Goal: Task Accomplishment & Management: Manage account settings

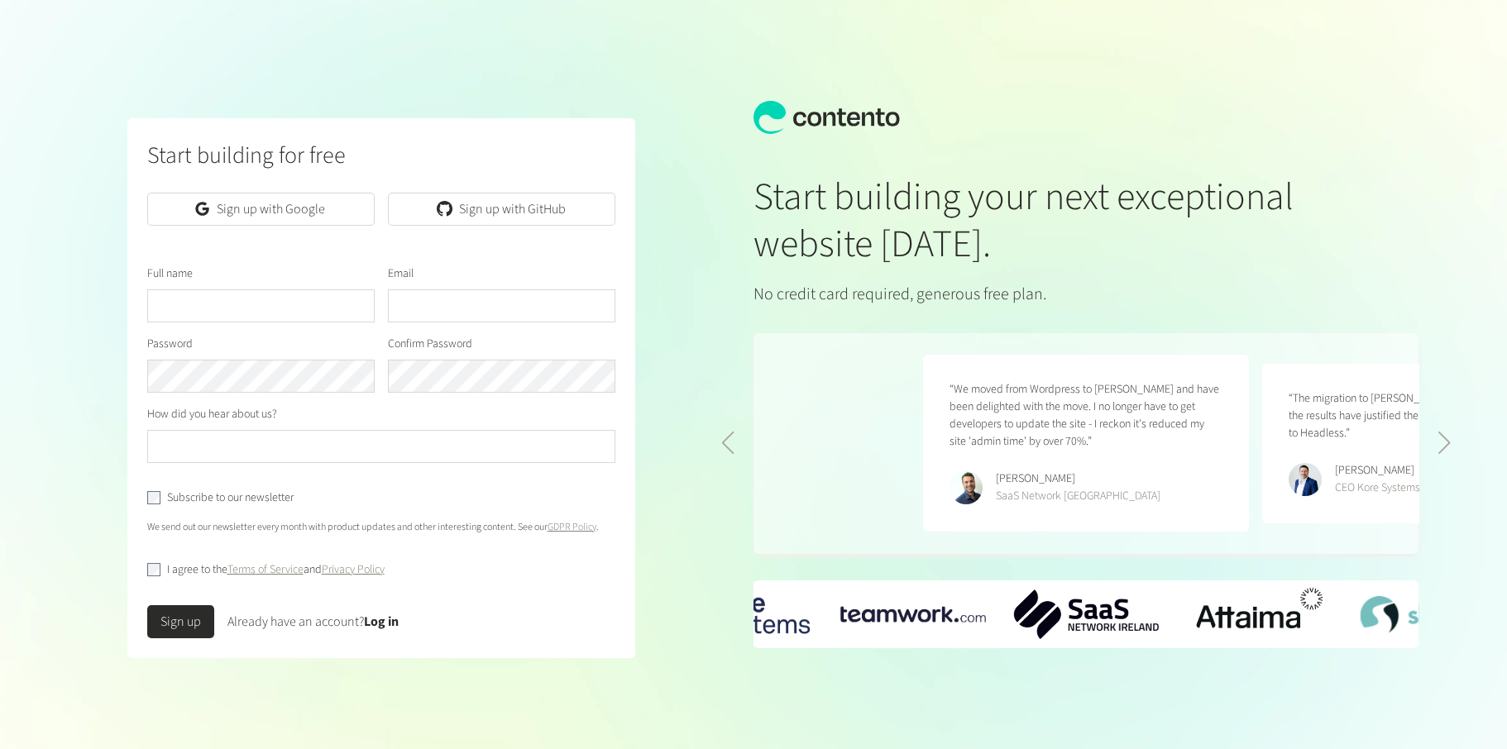
scroll to position [0, 678]
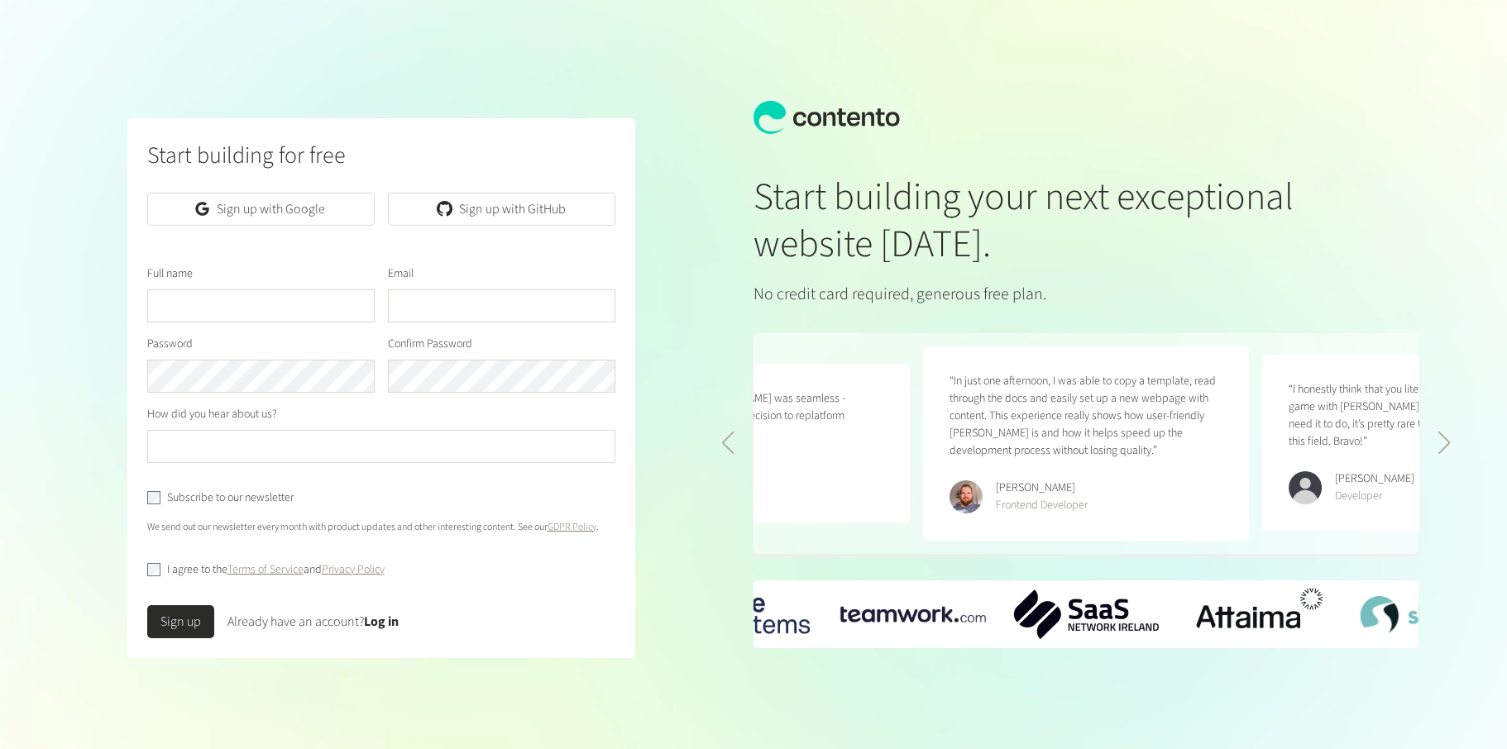
click at [229, 304] on input "text" at bounding box center [260, 305] width 227 height 33
type input "**"
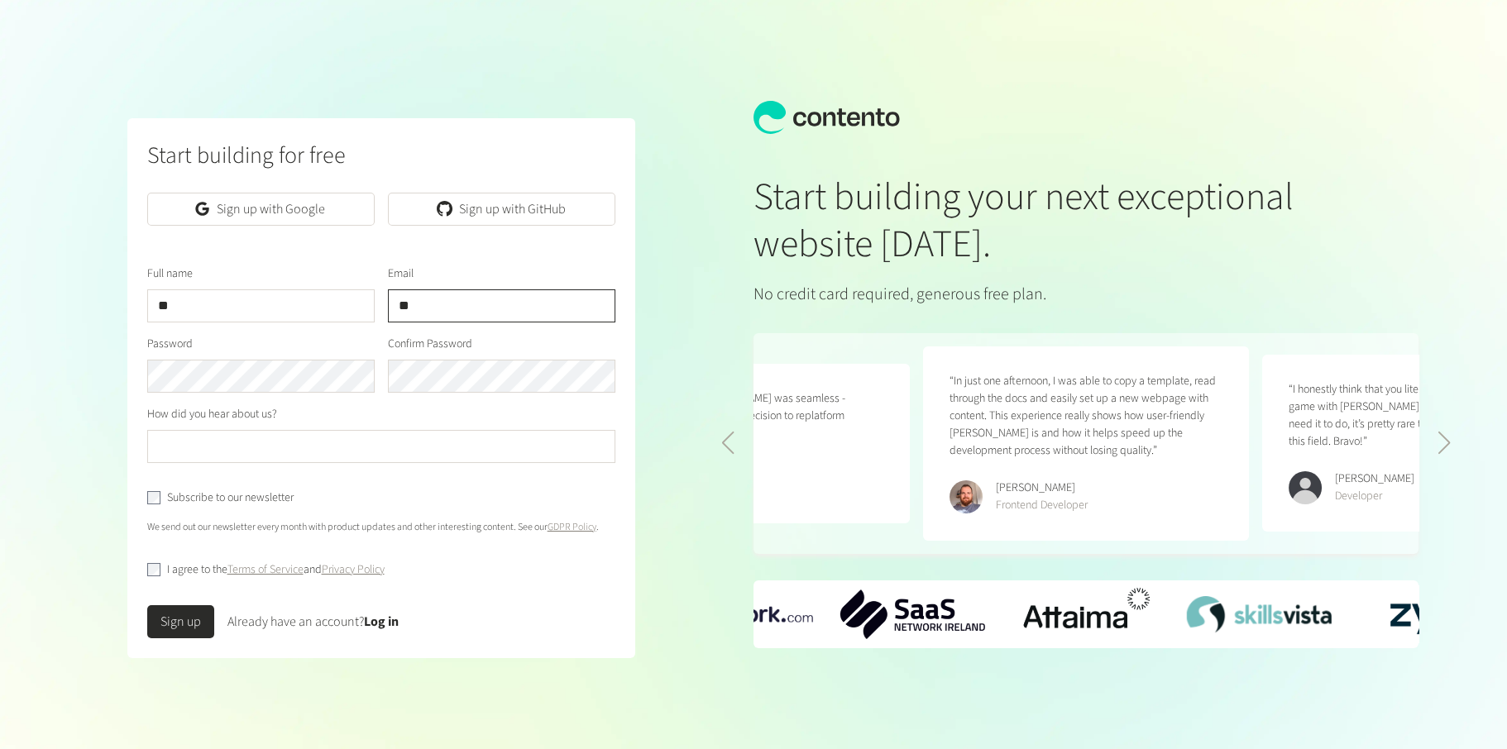
type input "*"
click at [256, 294] on input "**" at bounding box center [260, 305] width 227 height 33
type input "**********"
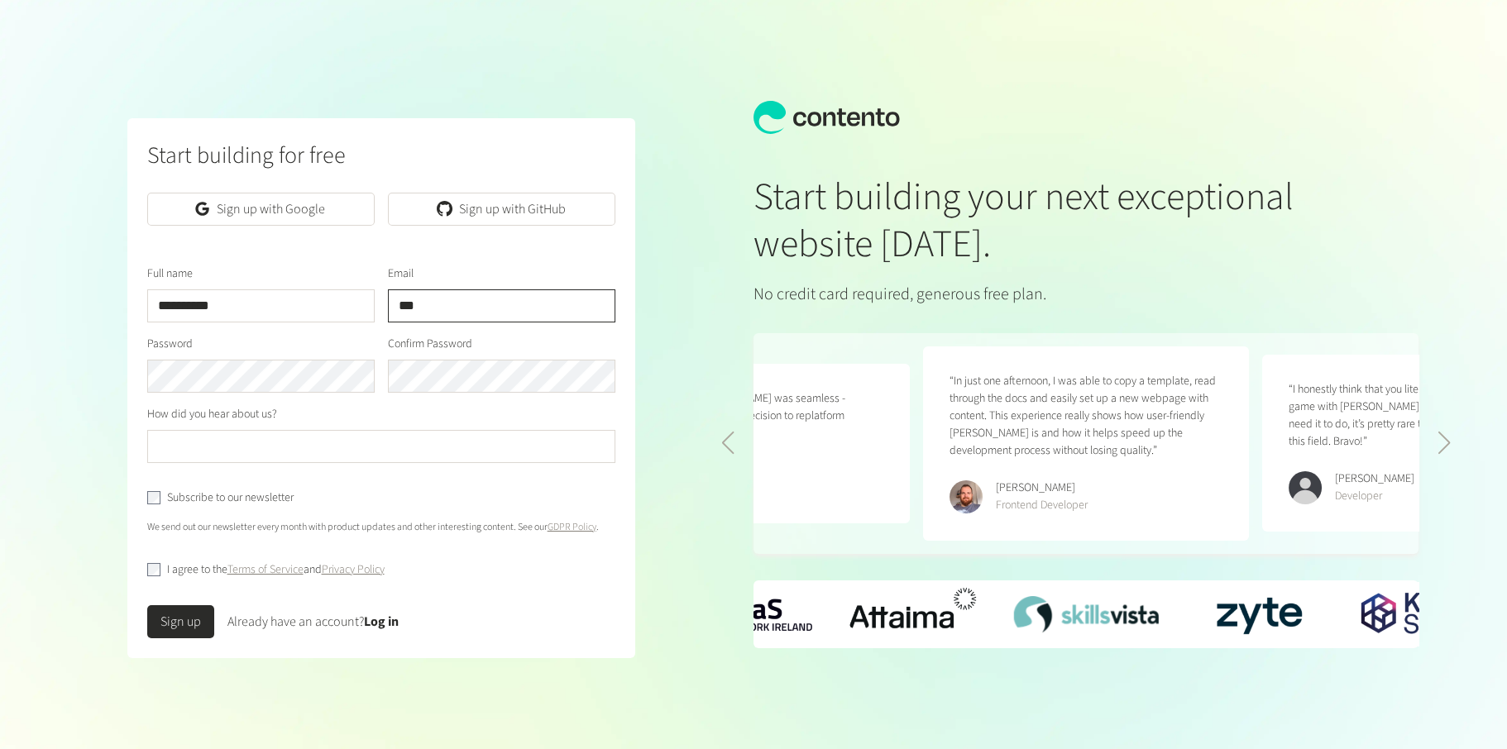
type input "**********"
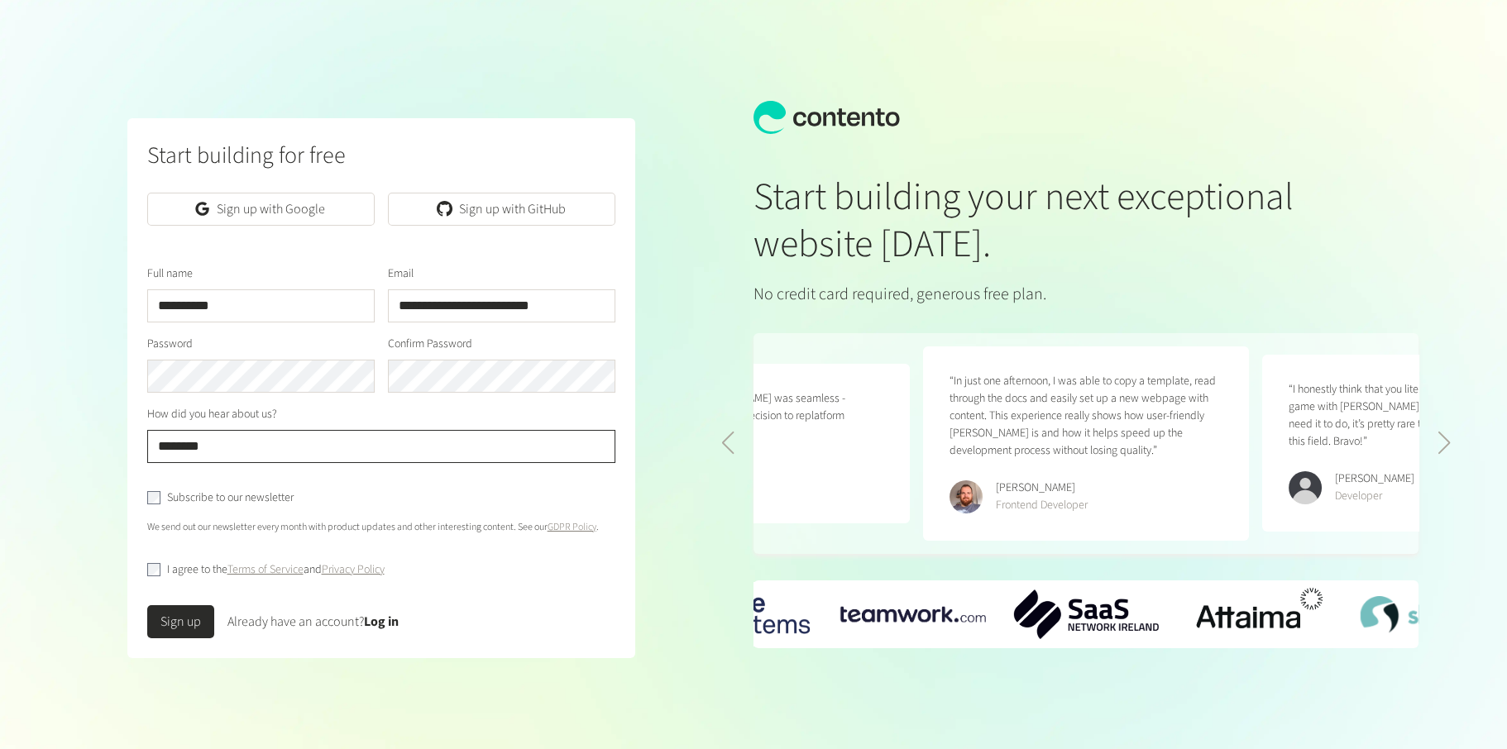
type input "********"
click at [88, 366] on div "**********" at bounding box center [381, 374] width 744 height 749
click at [160, 611] on button "Sign up" at bounding box center [180, 621] width 67 height 33
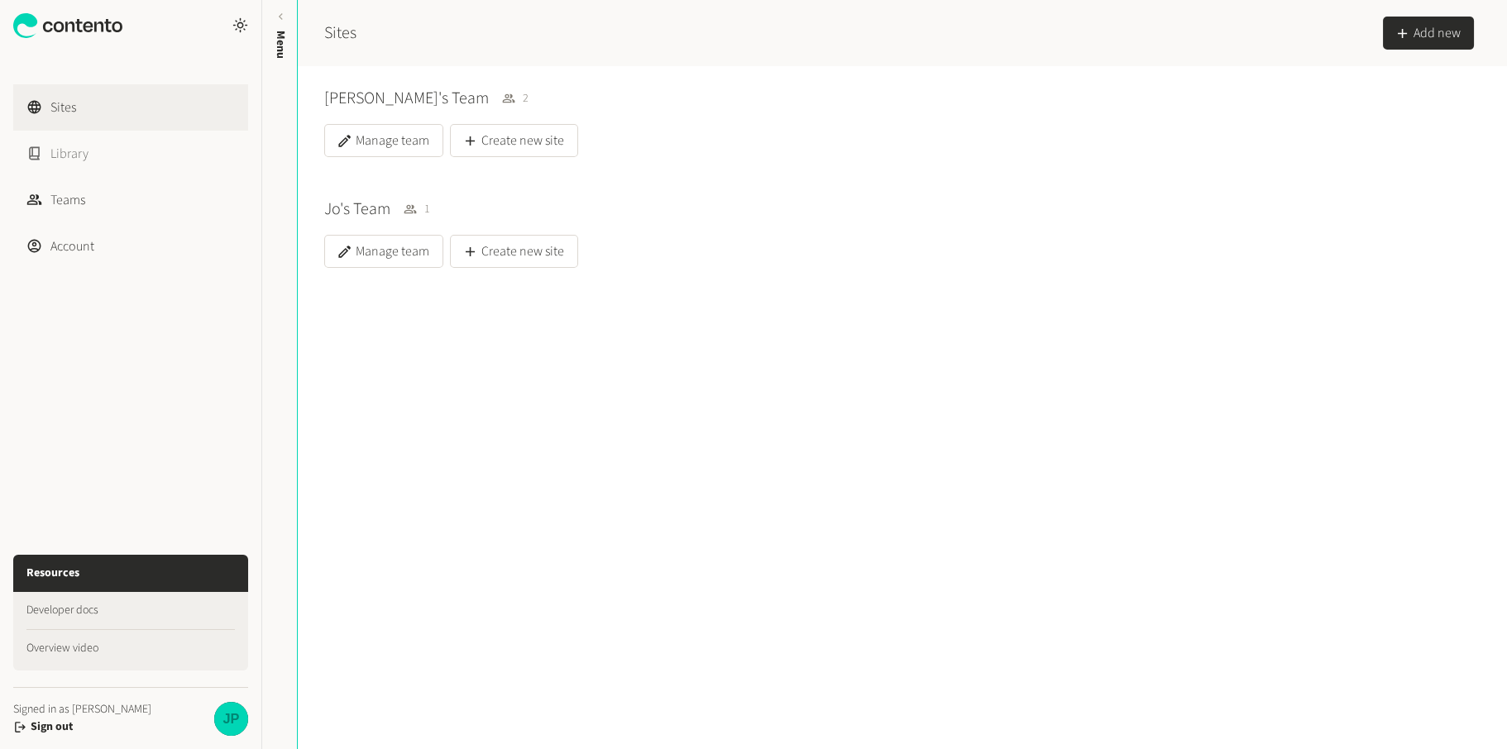
click at [88, 166] on link "Library" at bounding box center [130, 154] width 235 height 46
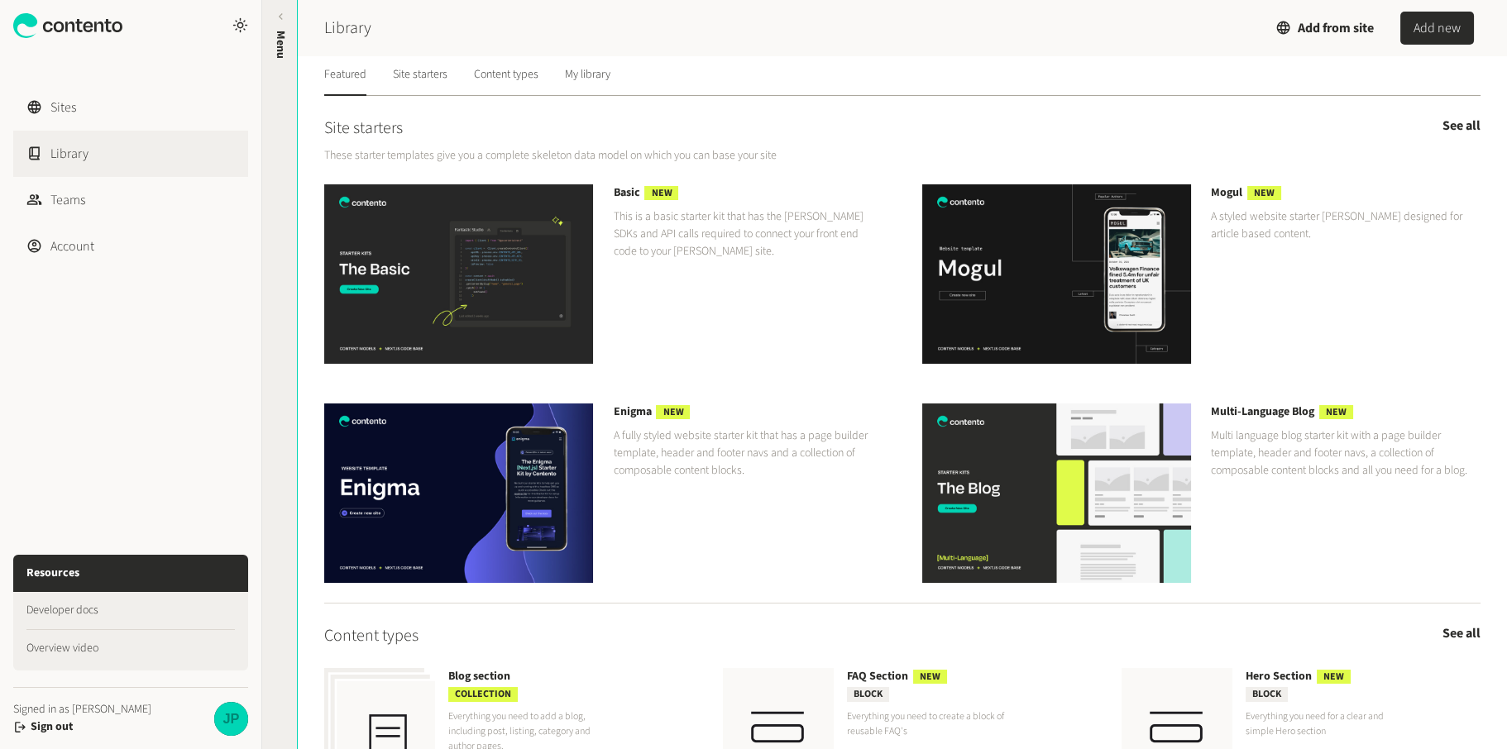
click at [281, 38] on span "Menu" at bounding box center [280, 45] width 17 height 28
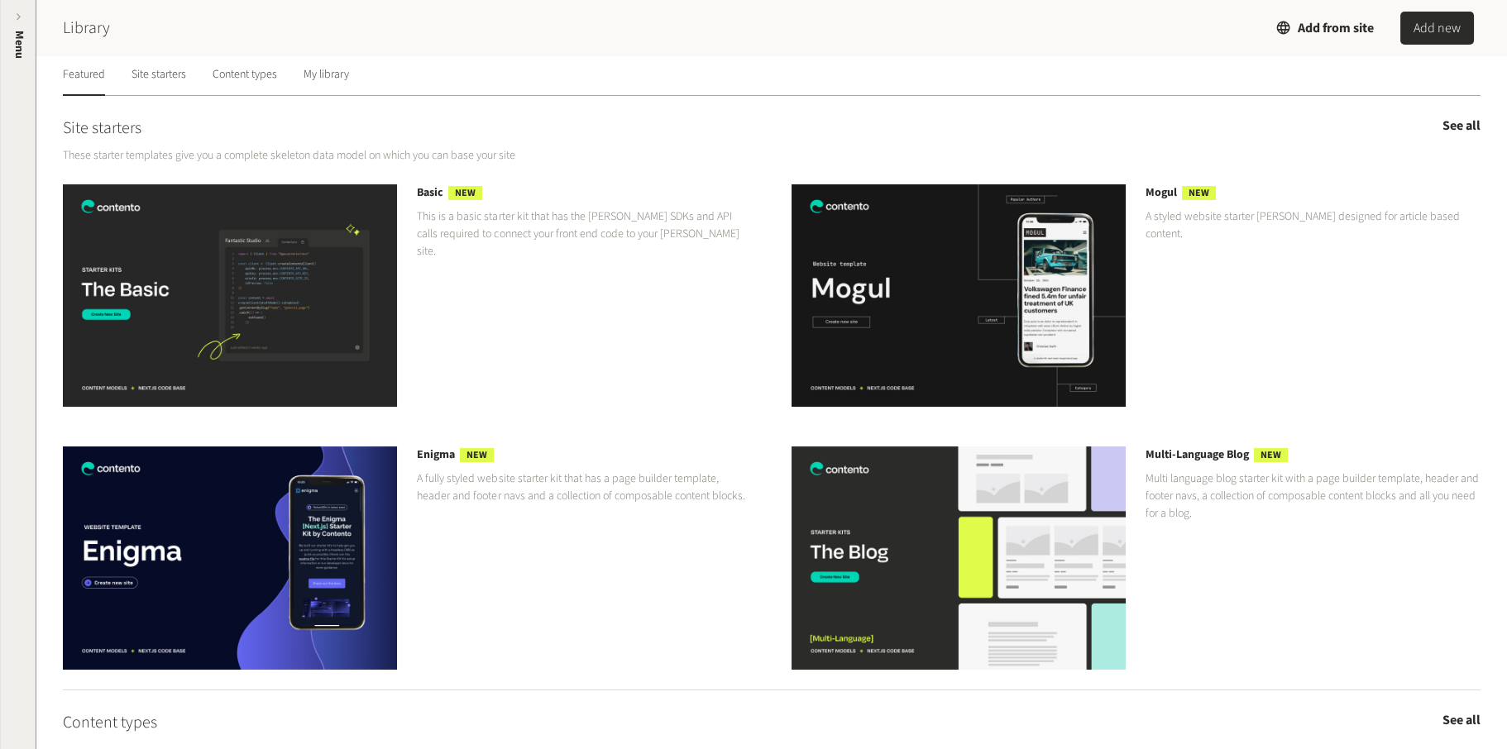
click at [17, 38] on span "Menu" at bounding box center [19, 45] width 17 height 28
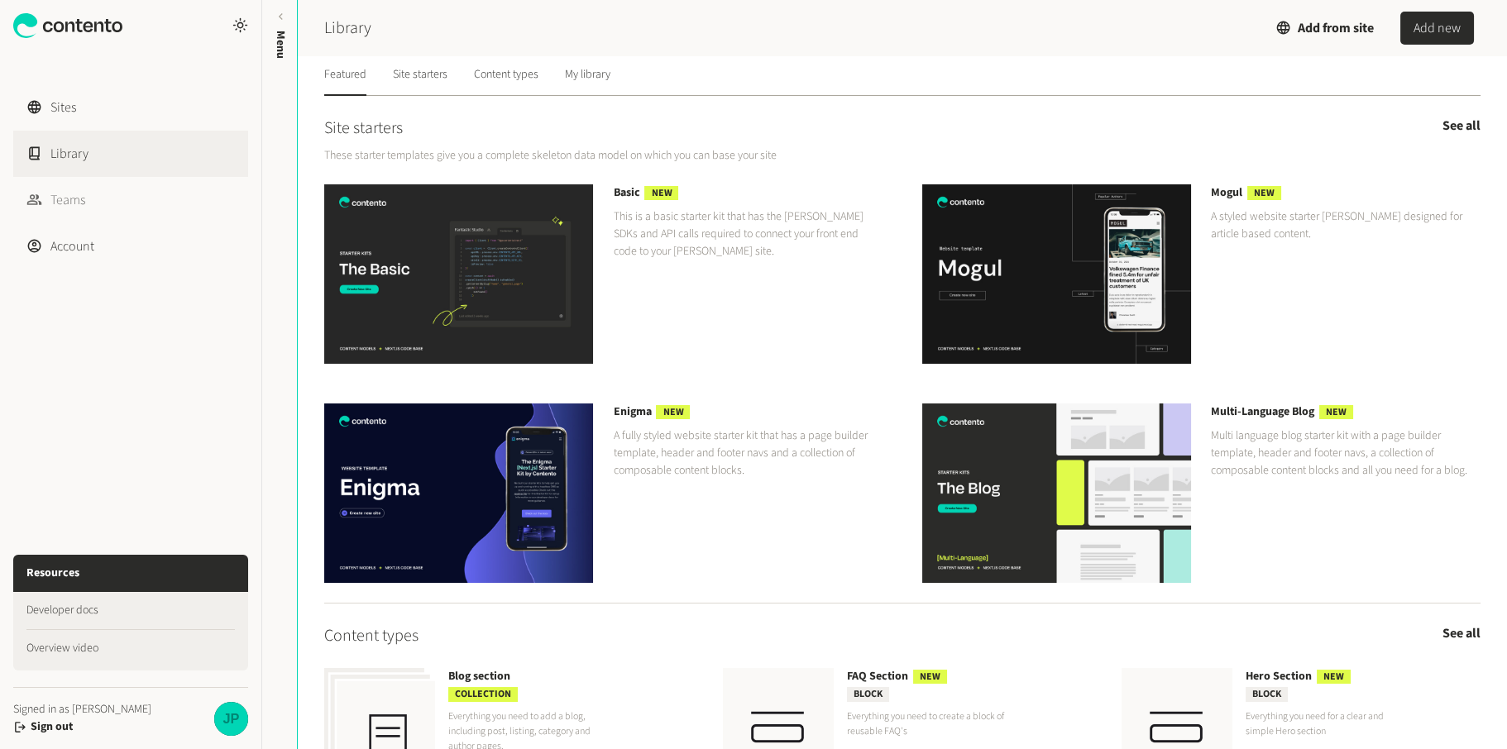
click at [38, 201] on icon at bounding box center [34, 200] width 15 height 11
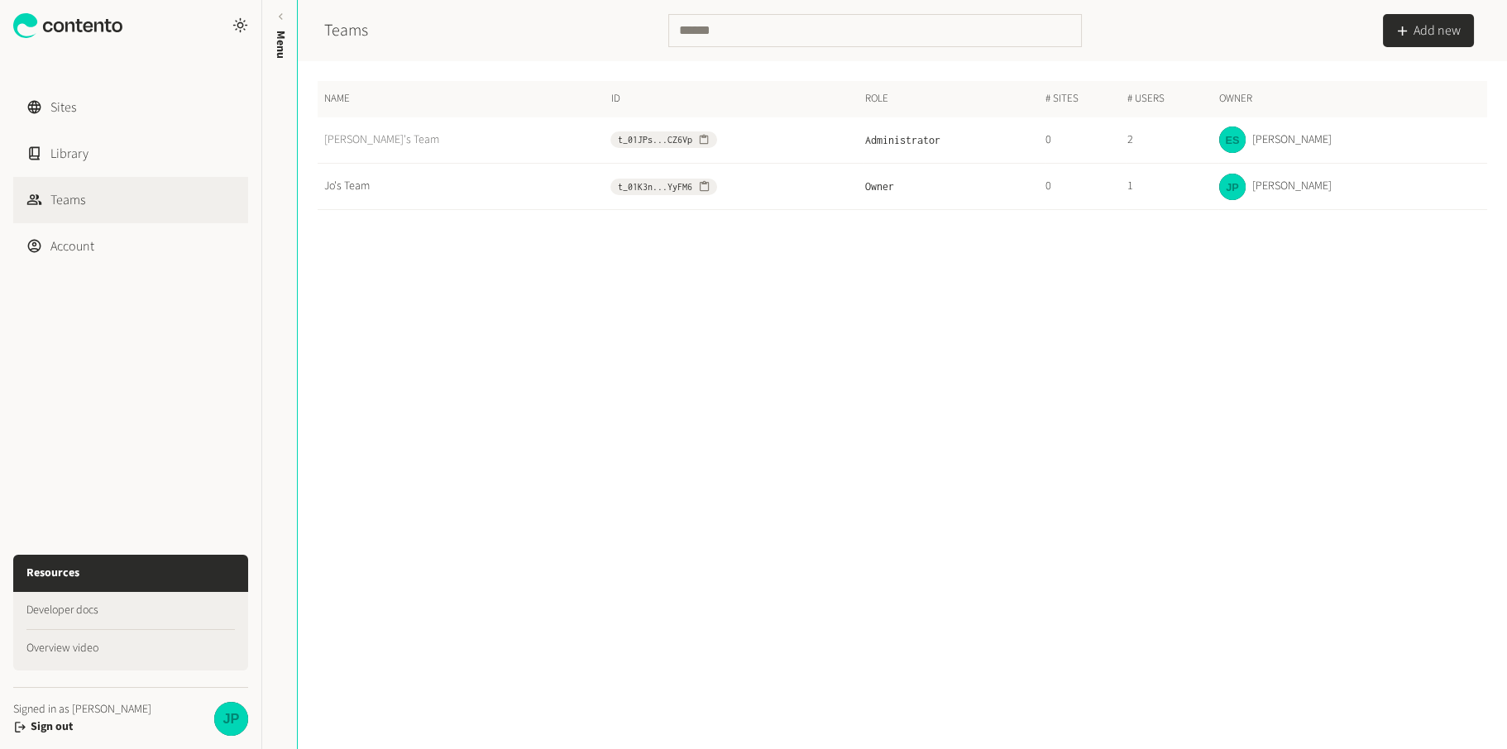
click at [387, 137] on link "[PERSON_NAME]'s Team" at bounding box center [466, 140] width 285 height 17
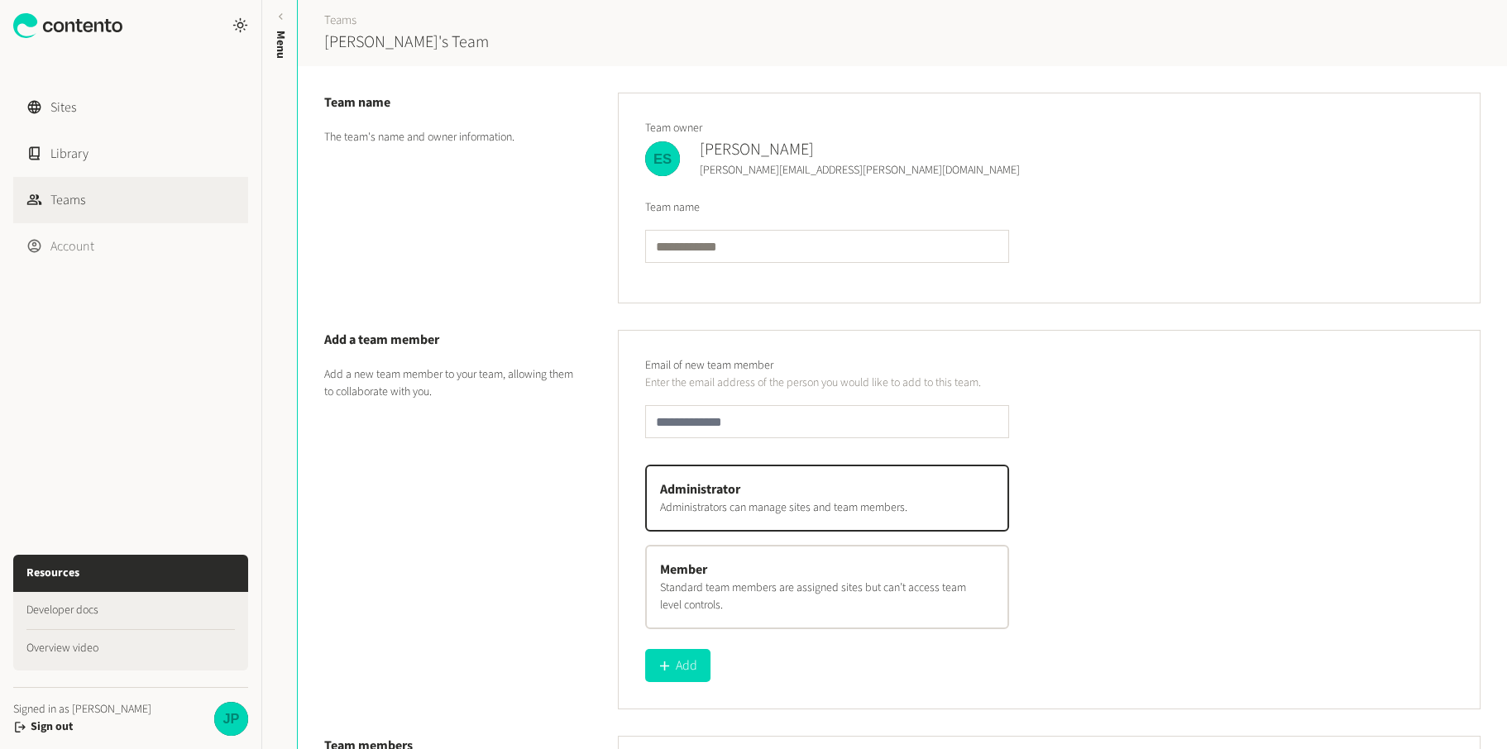
click at [57, 238] on link "Account" at bounding box center [130, 246] width 235 height 46
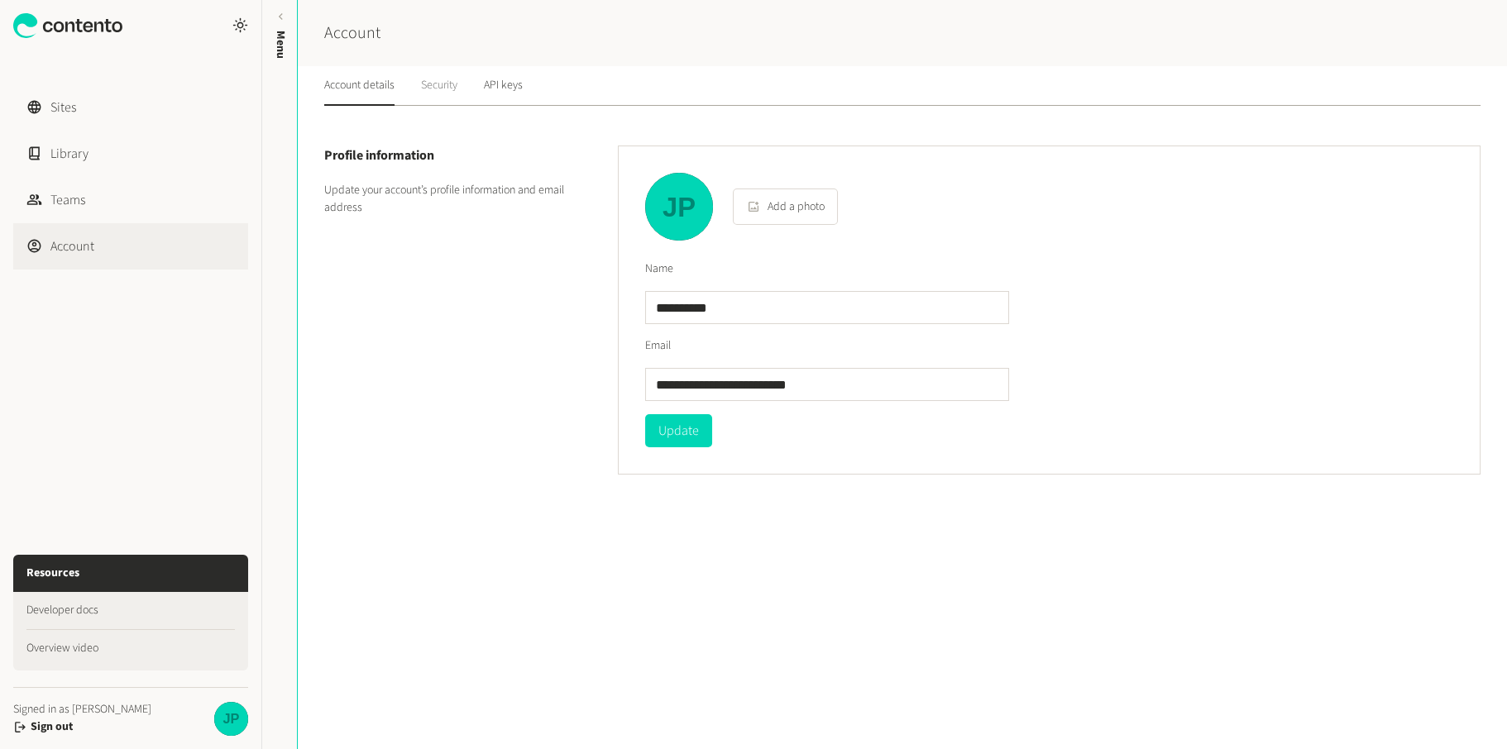
click at [443, 81] on link "Security" at bounding box center [439, 86] width 36 height 40
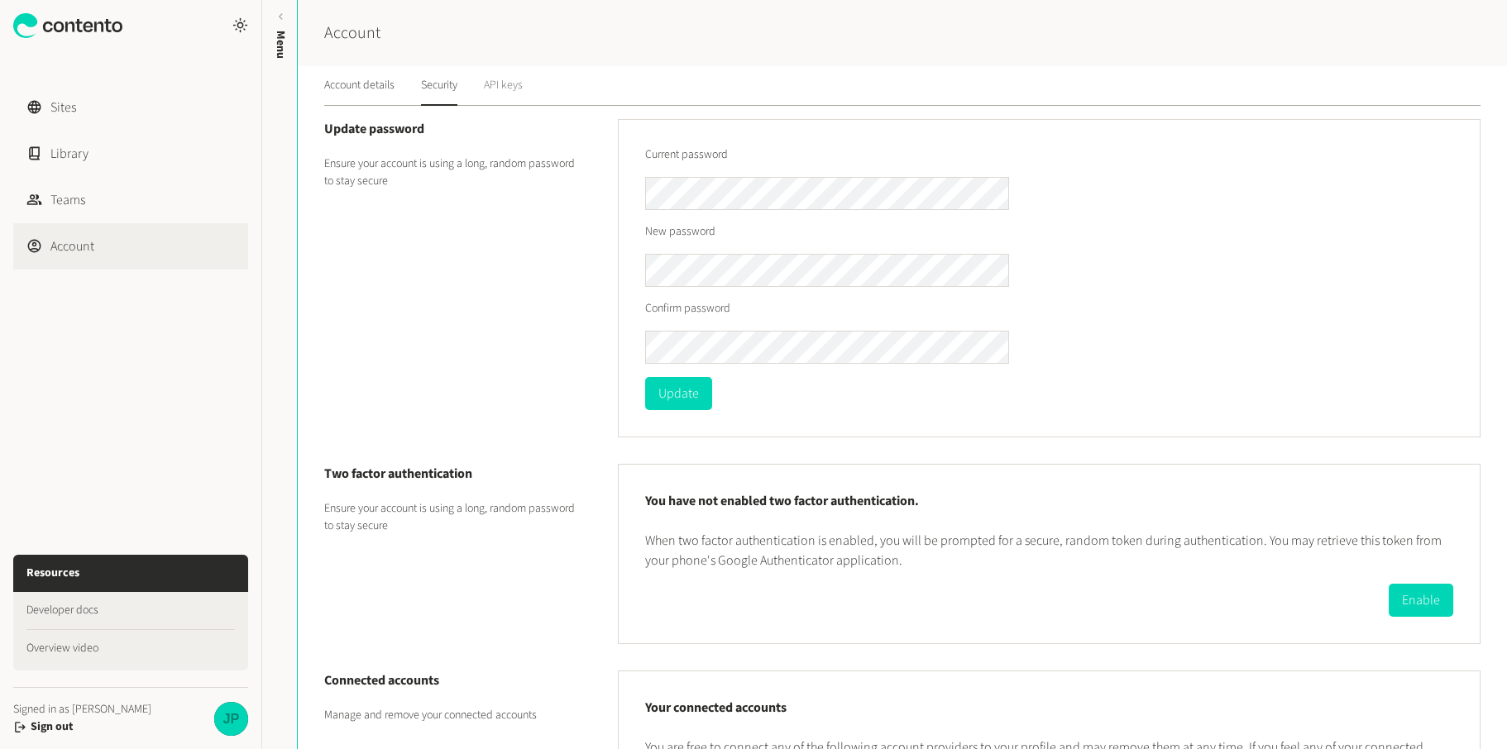
click at [498, 96] on link "API keys" at bounding box center [503, 86] width 39 height 40
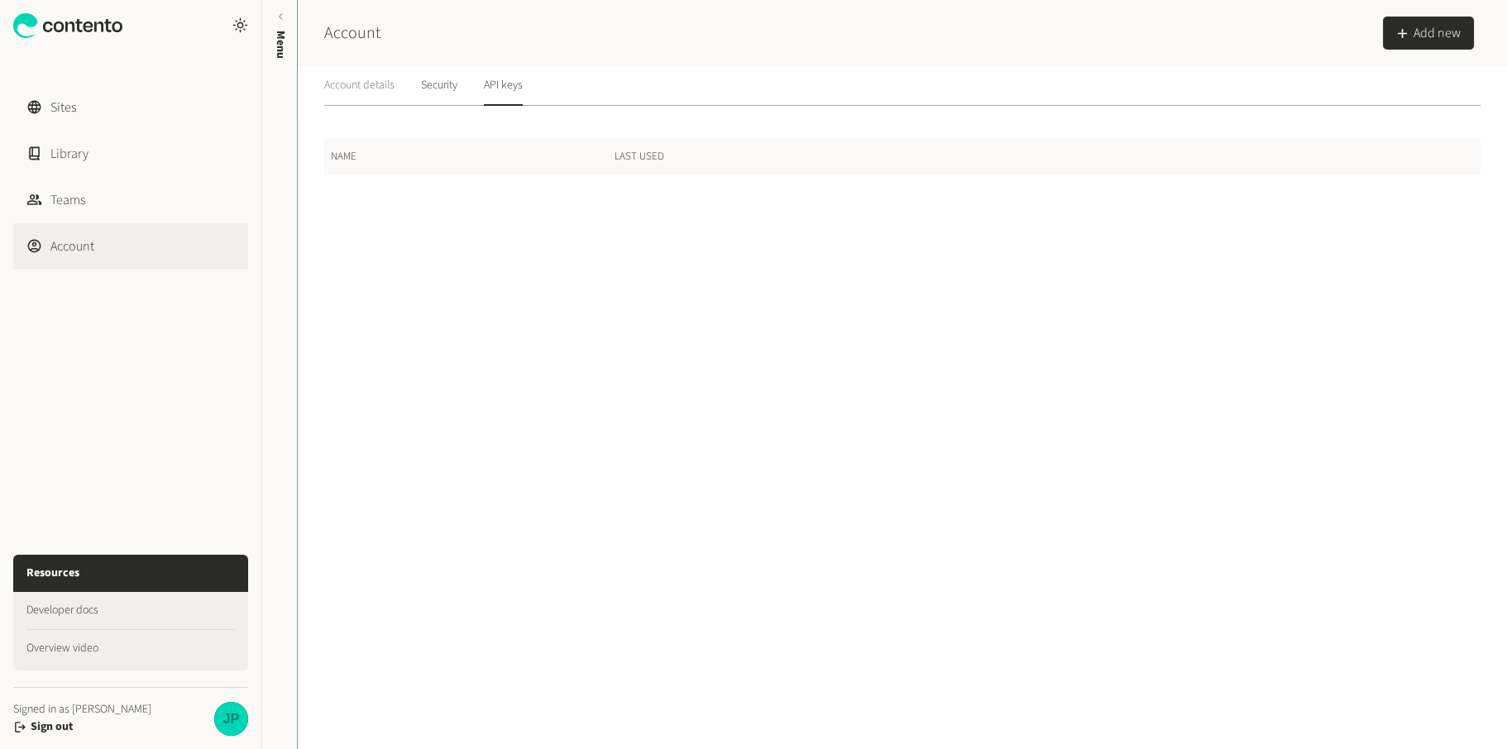
click at [380, 85] on link "Account details" at bounding box center [359, 86] width 70 height 40
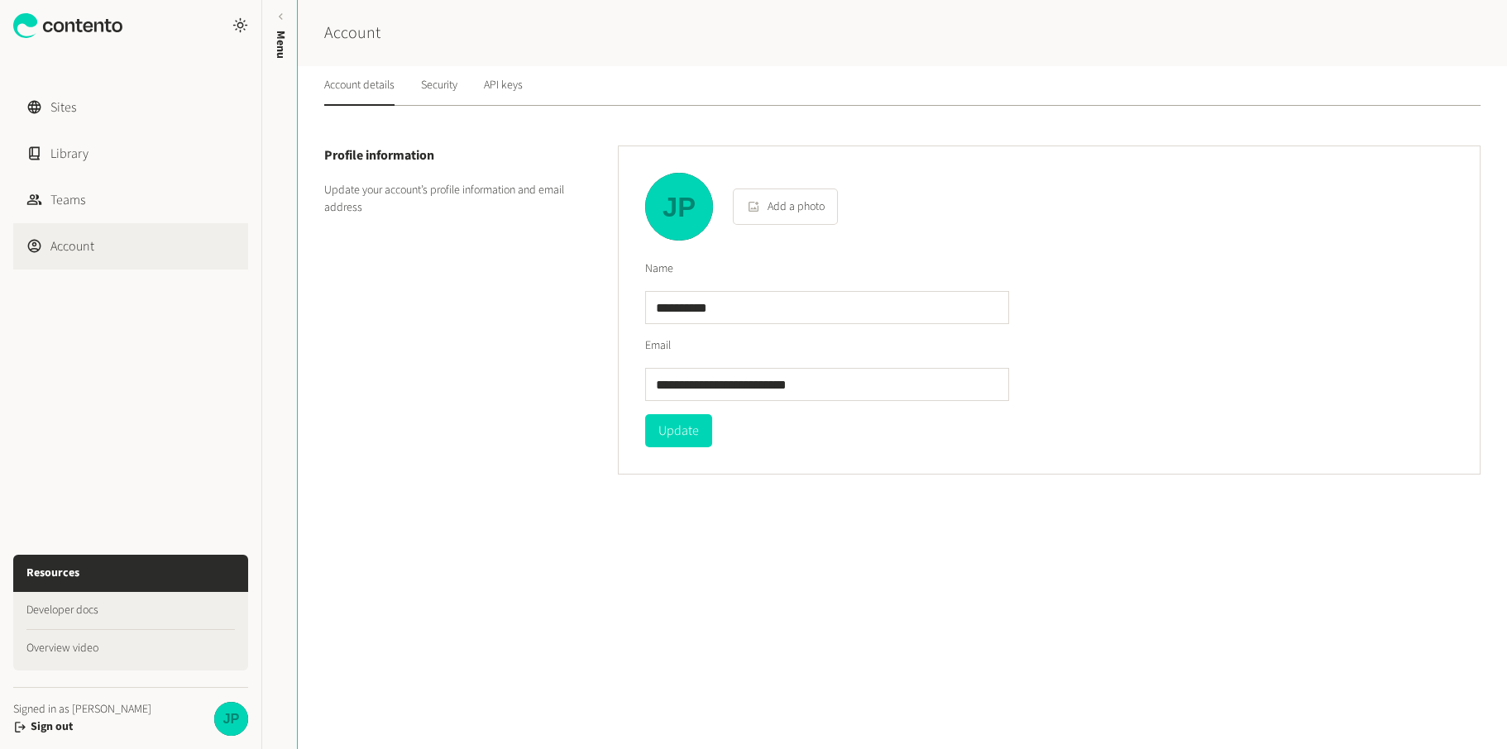
click at [230, 21] on div at bounding box center [130, 25] width 235 height 51
click at [238, 26] on icon at bounding box center [240, 25] width 16 height 16
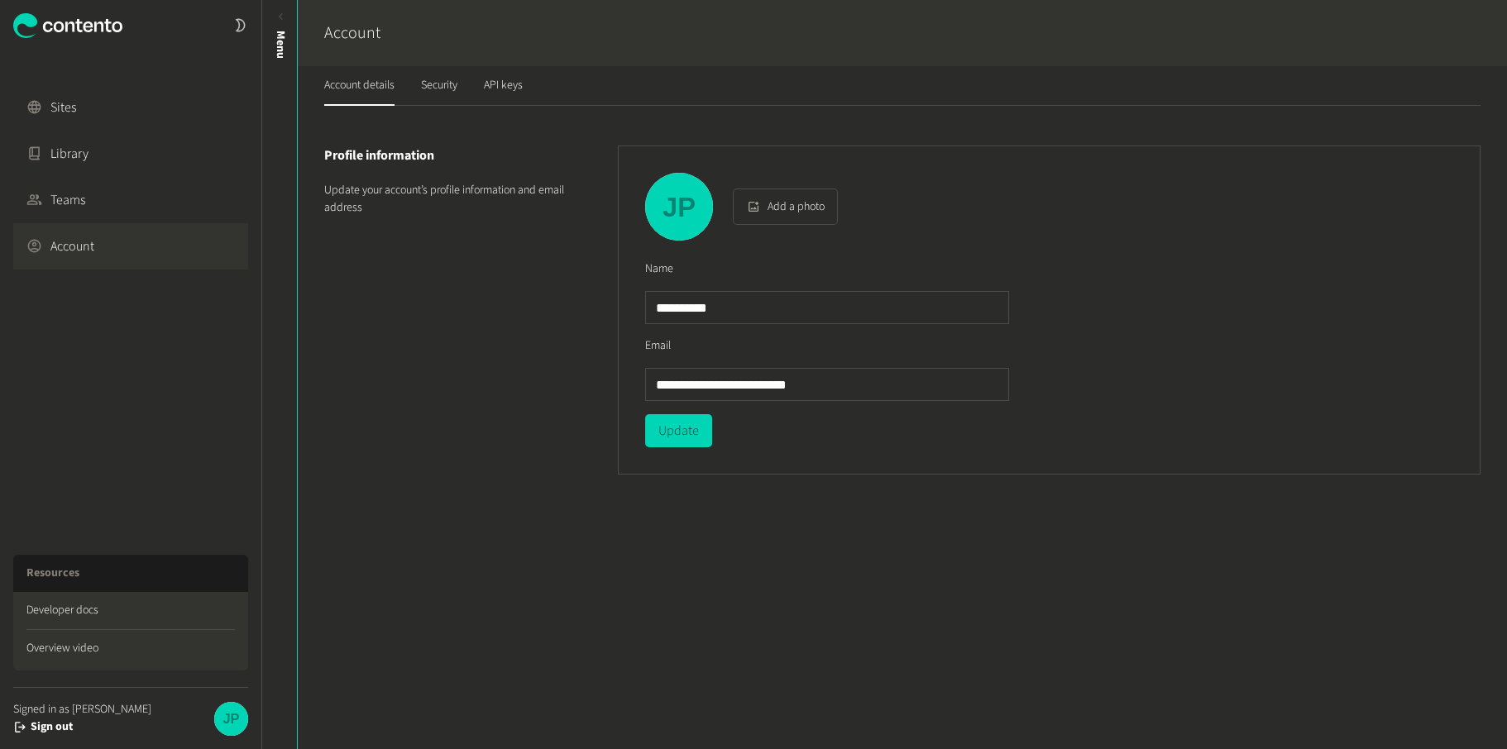
click at [238, 26] on icon at bounding box center [240, 25] width 10 height 13
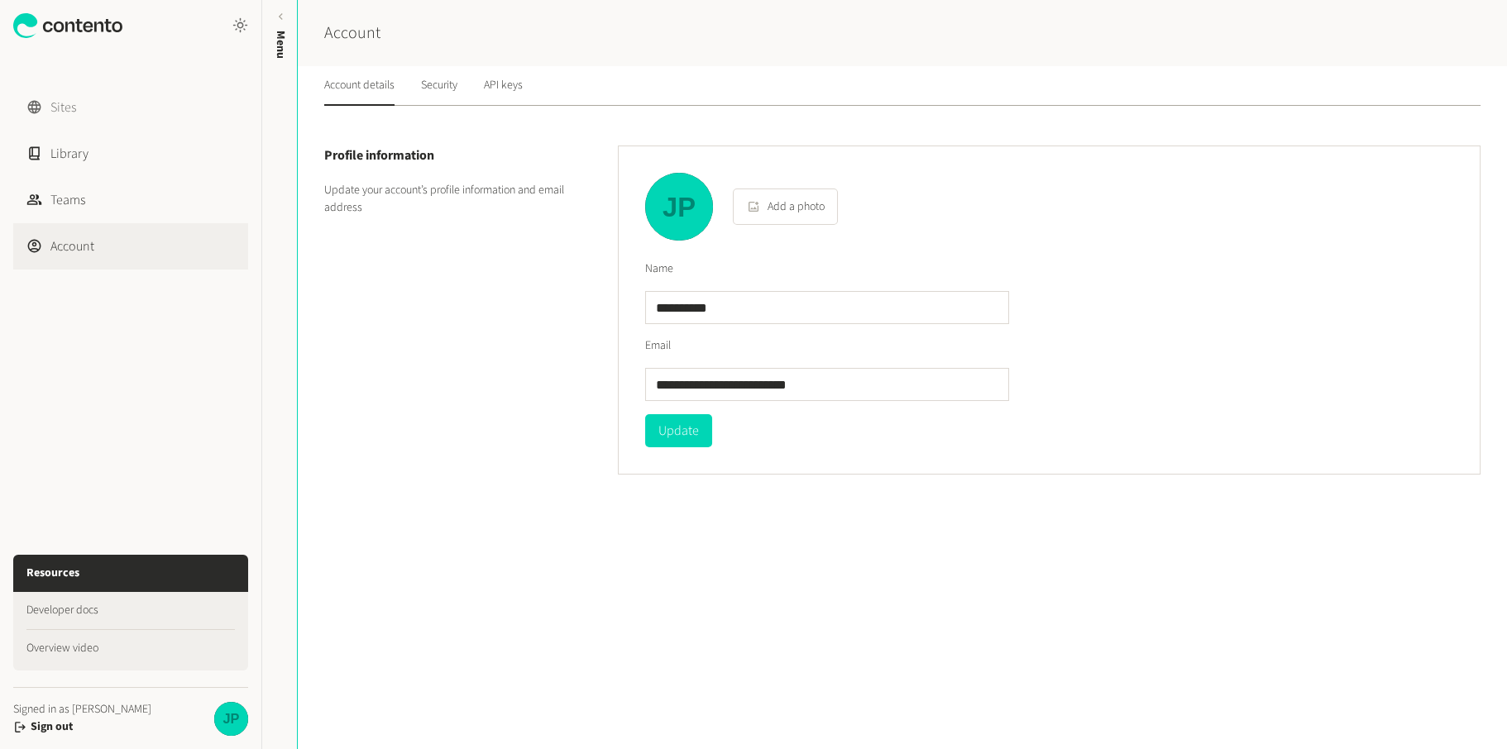
click at [74, 104] on link "Sites" at bounding box center [130, 107] width 235 height 46
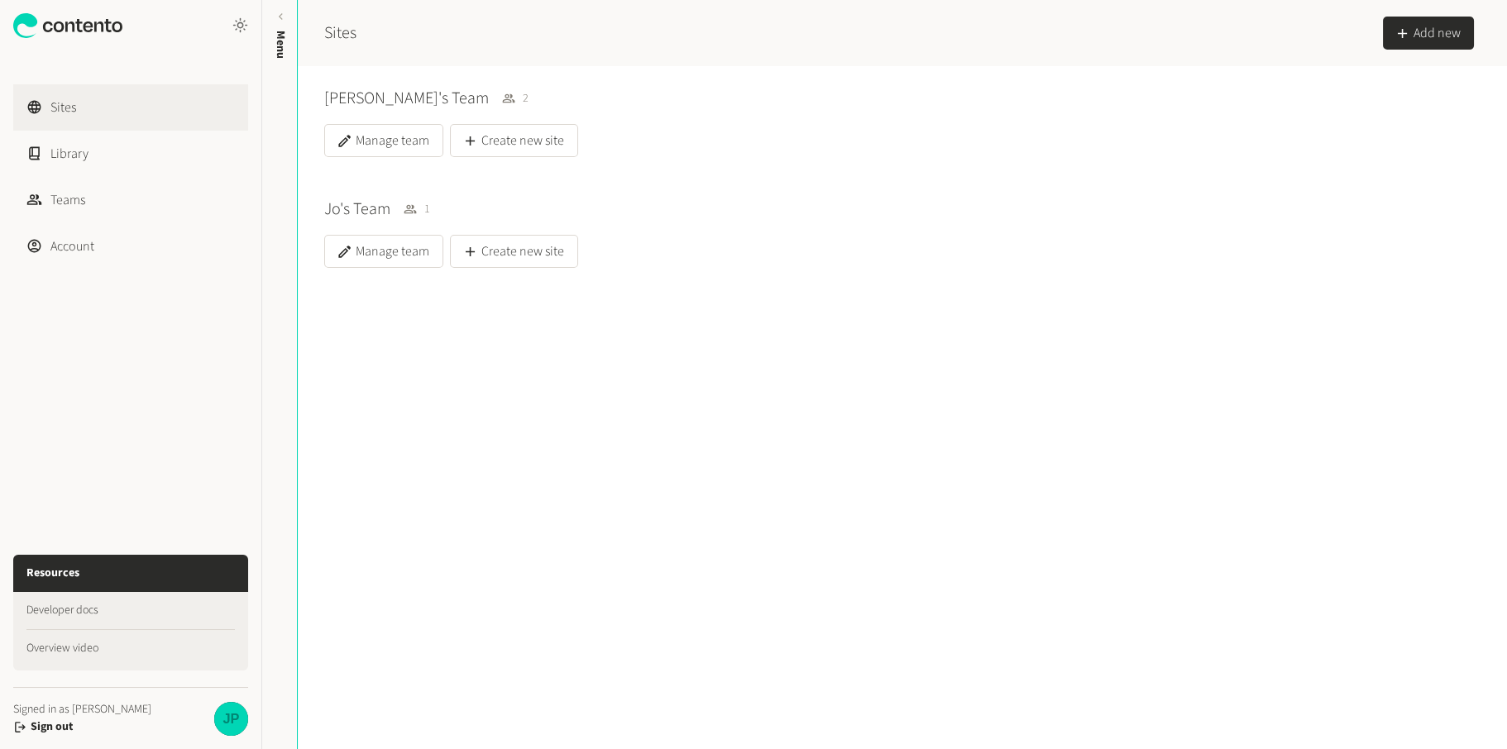
click at [449, 498] on div "Emily's Team 2 Manage team Create new site Jo's Team 1 Manage team Create new s…" at bounding box center [902, 407] width 1209 height 683
click at [139, 162] on link "Library" at bounding box center [130, 154] width 235 height 46
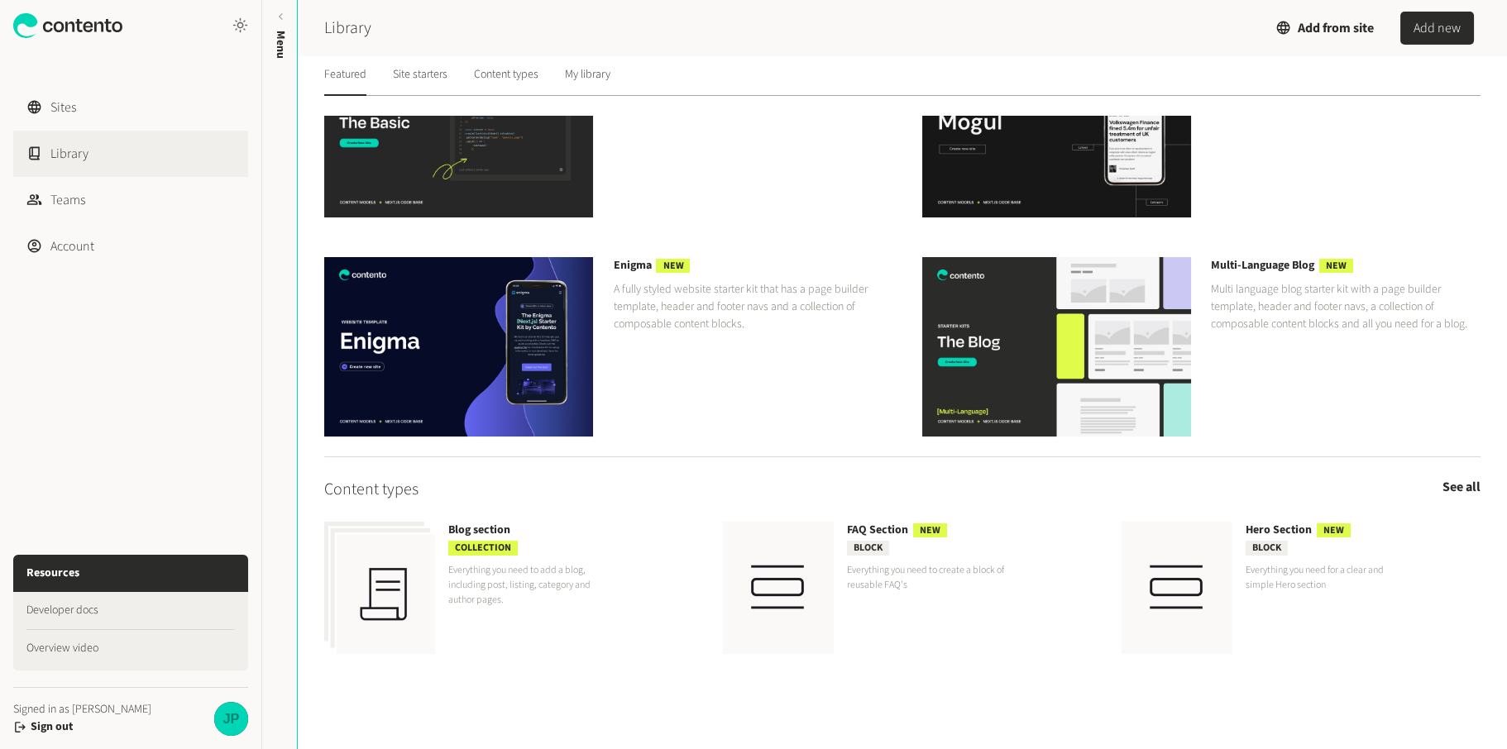
scroll to position [149, 0]
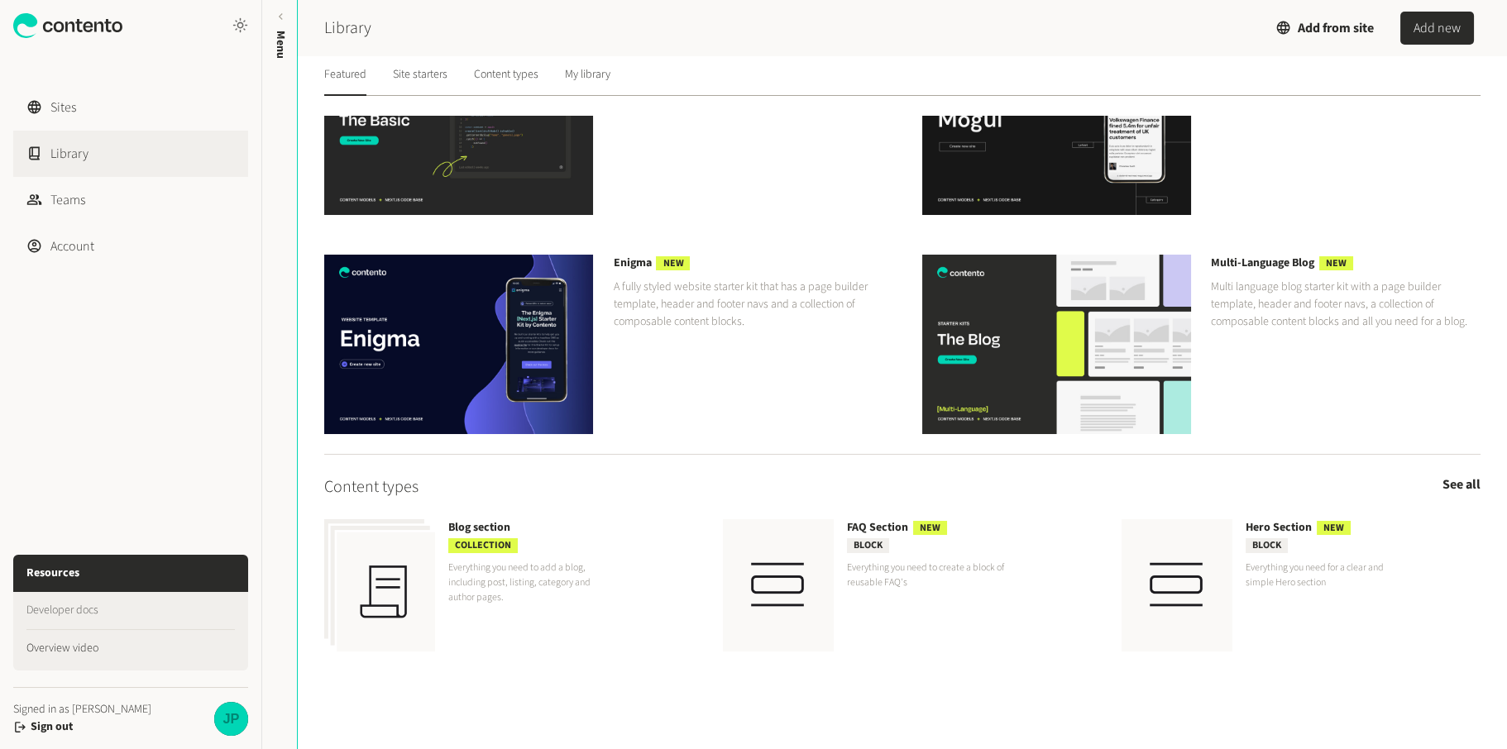
click at [112, 607] on link "Developer docs" at bounding box center [130, 611] width 208 height 38
click at [69, 111] on link "Sites" at bounding box center [130, 107] width 235 height 46
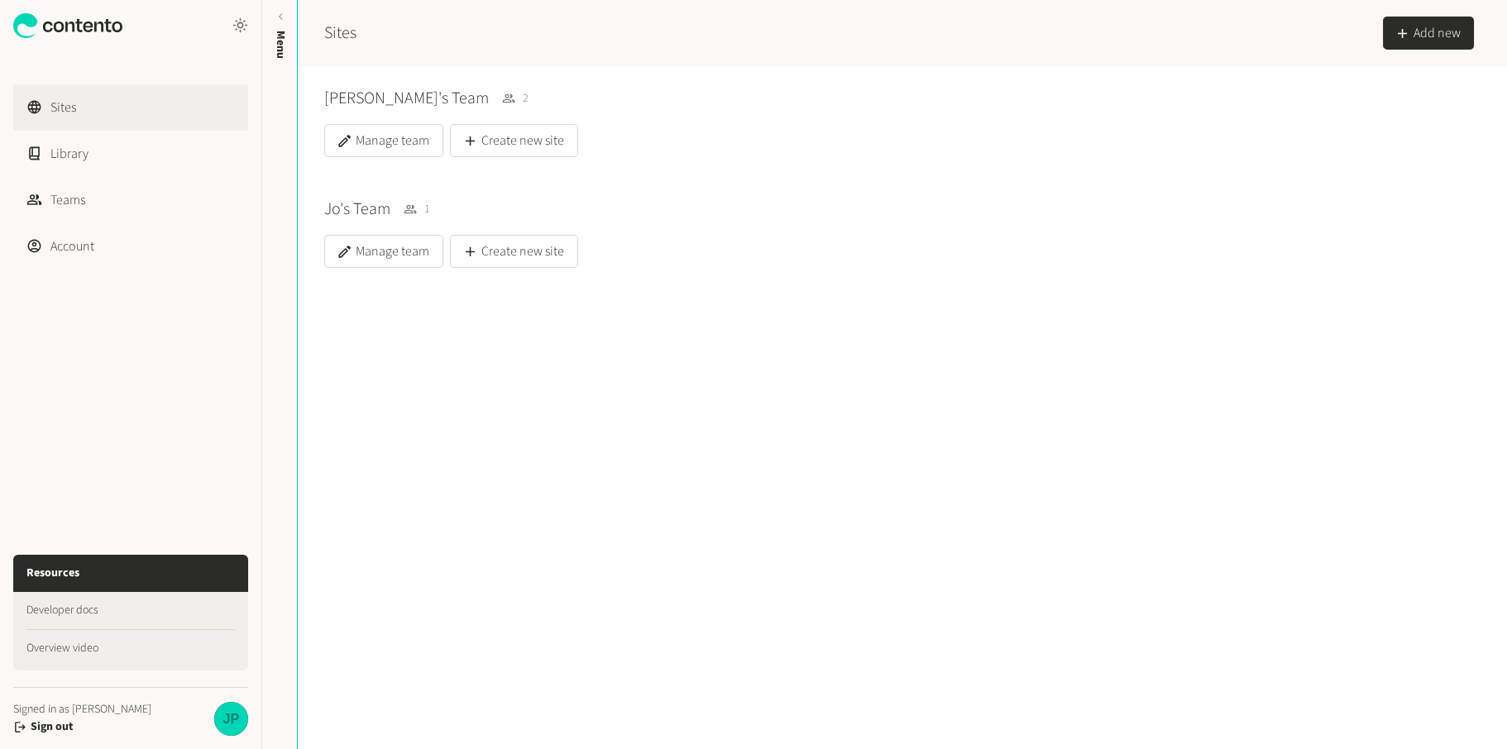
drag, startPoint x: 921, startPoint y: 390, endPoint x: 911, endPoint y: 372, distance: 20.4
click at [917, 383] on div at bounding box center [902, 361] width 1209 height 106
click at [88, 108] on link "Sites" at bounding box center [130, 107] width 235 height 46
click at [370, 109] on h3 "[PERSON_NAME]'s Team" at bounding box center [406, 98] width 165 height 25
click at [481, 135] on button "Create new site" at bounding box center [514, 140] width 128 height 33
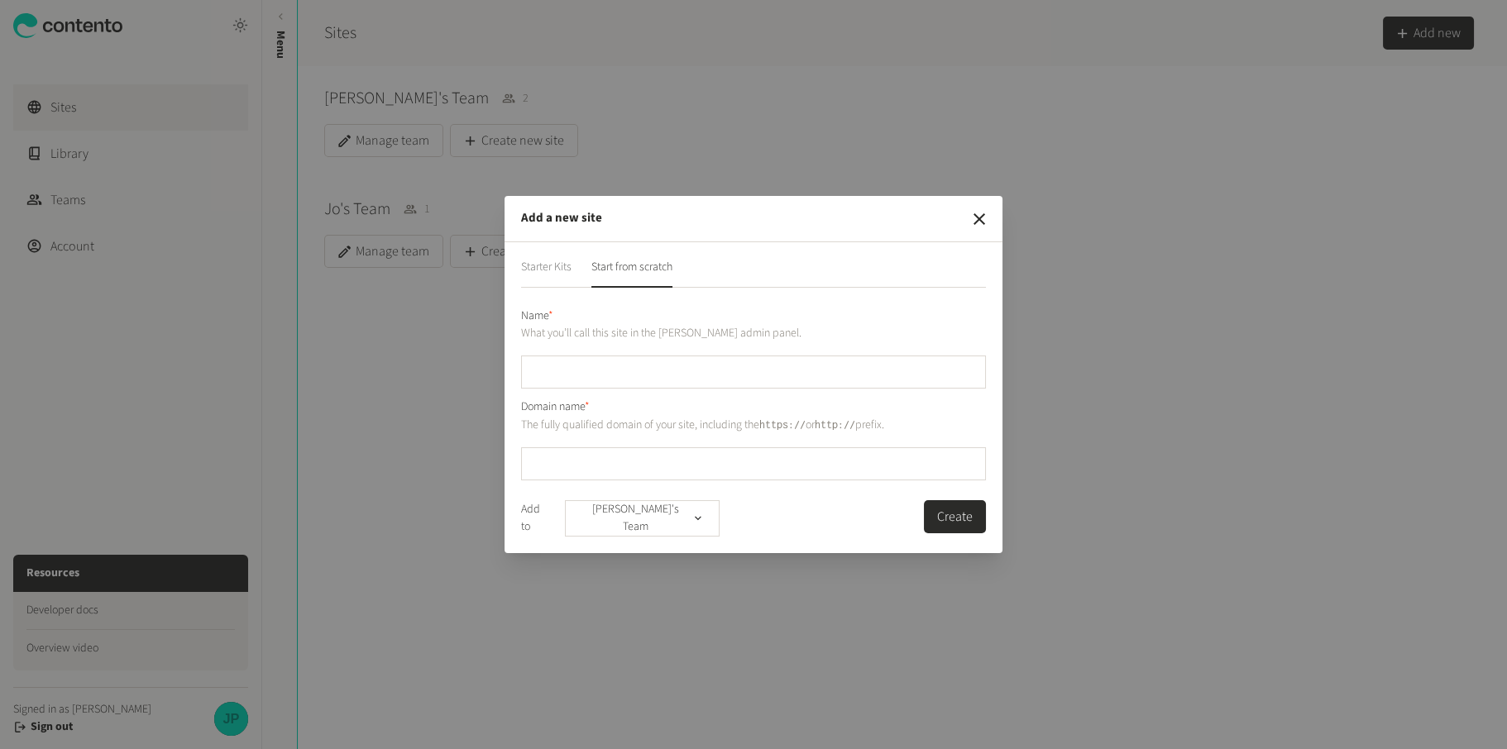
click at [543, 270] on button "Starter Kits" at bounding box center [546, 273] width 50 height 29
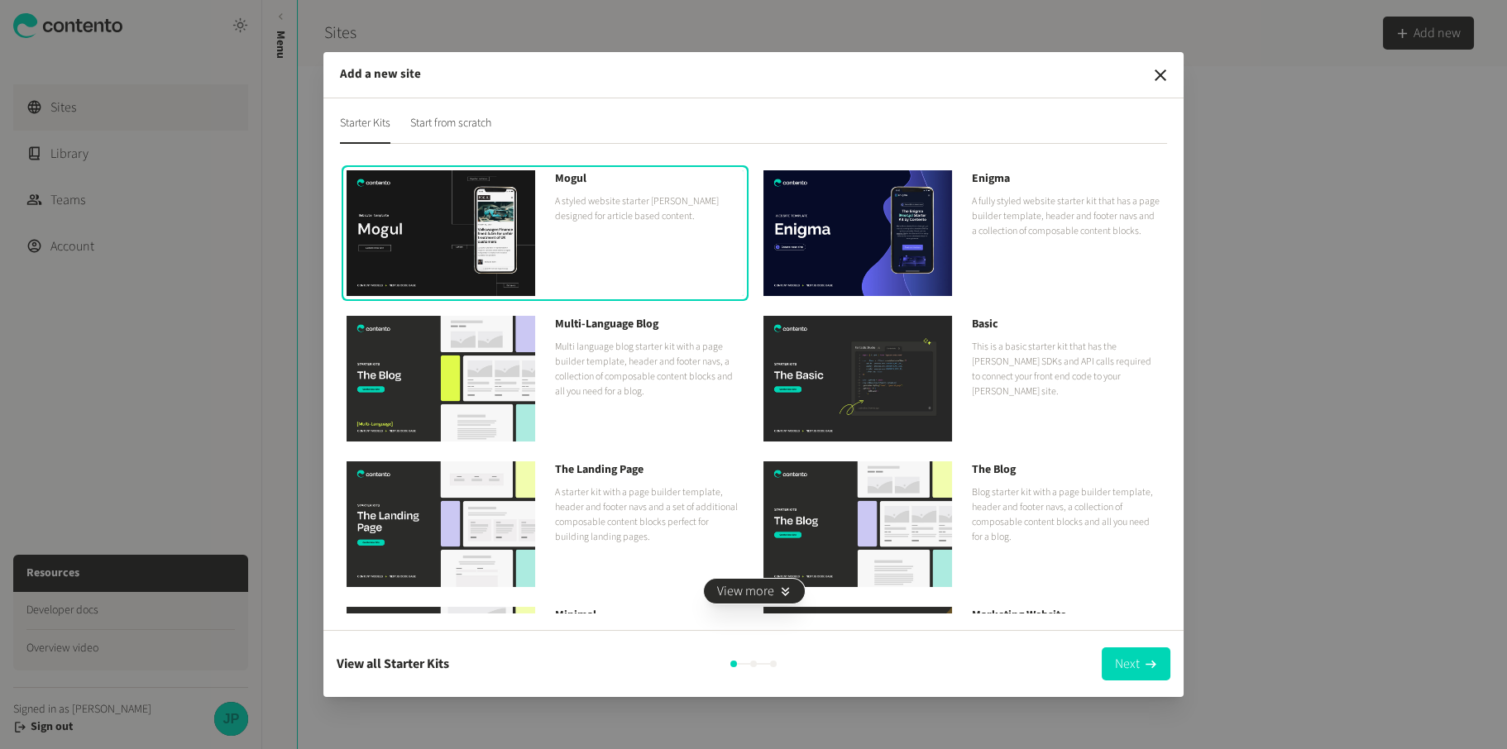
click at [591, 519] on p "A starter kit with a page builder template, header and footer navs and a set of…" at bounding box center [649, 516] width 189 height 60
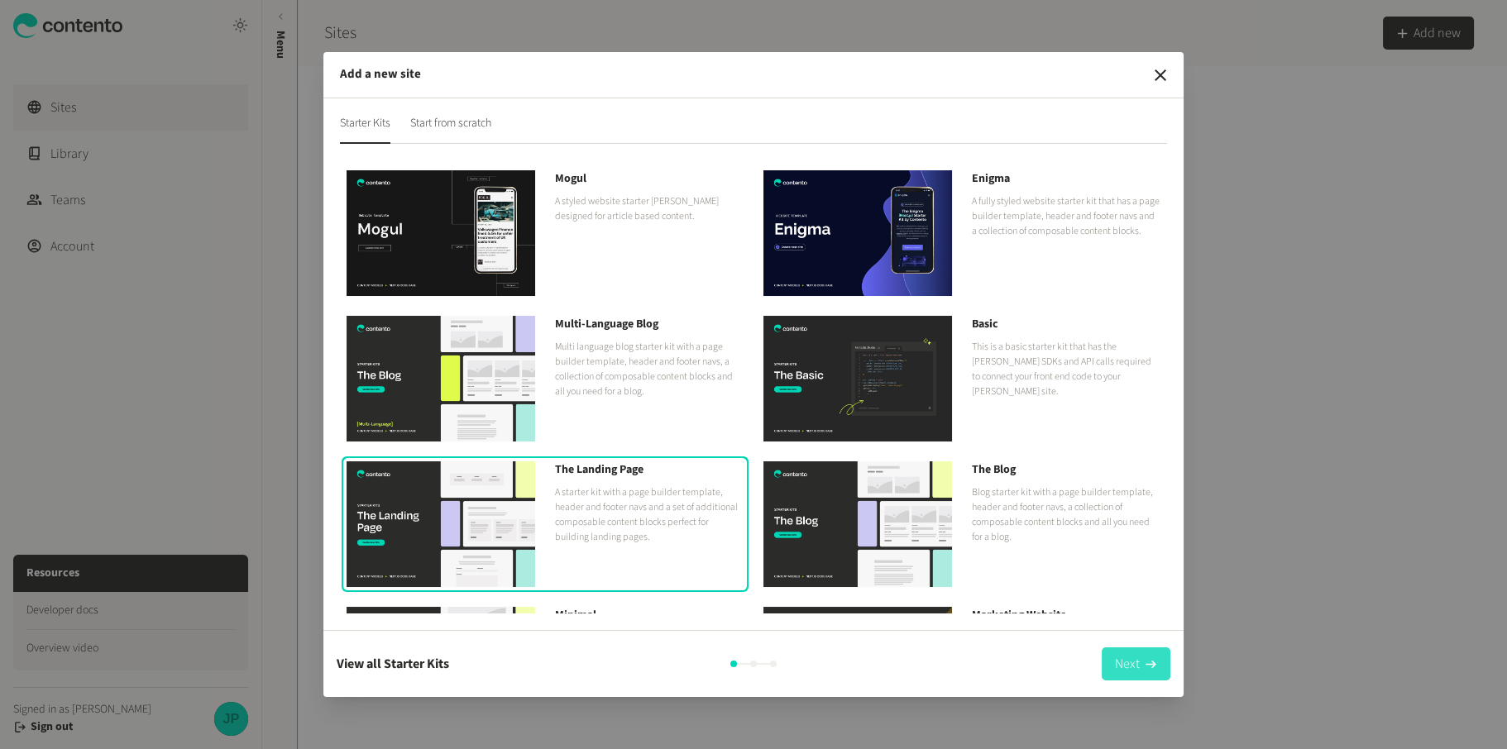
click at [1141, 659] on div "button" at bounding box center [1151, 664] width 22 height 17
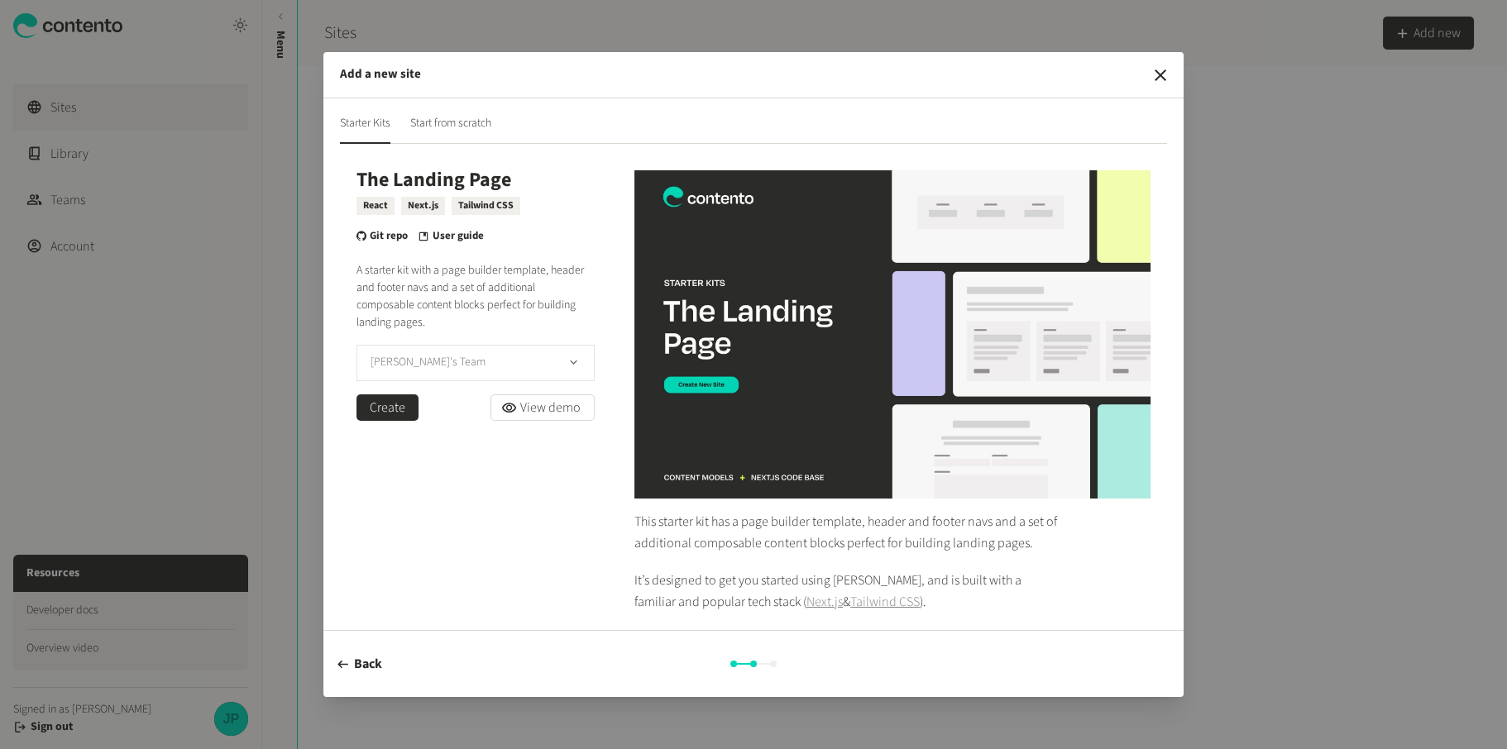
click at [491, 346] on button "[PERSON_NAME]'s Team" at bounding box center [475, 363] width 238 height 36
click at [446, 428] on li "Jo's Team" at bounding box center [475, 430] width 237 height 33
click at [403, 404] on button "Create" at bounding box center [387, 408] width 62 height 26
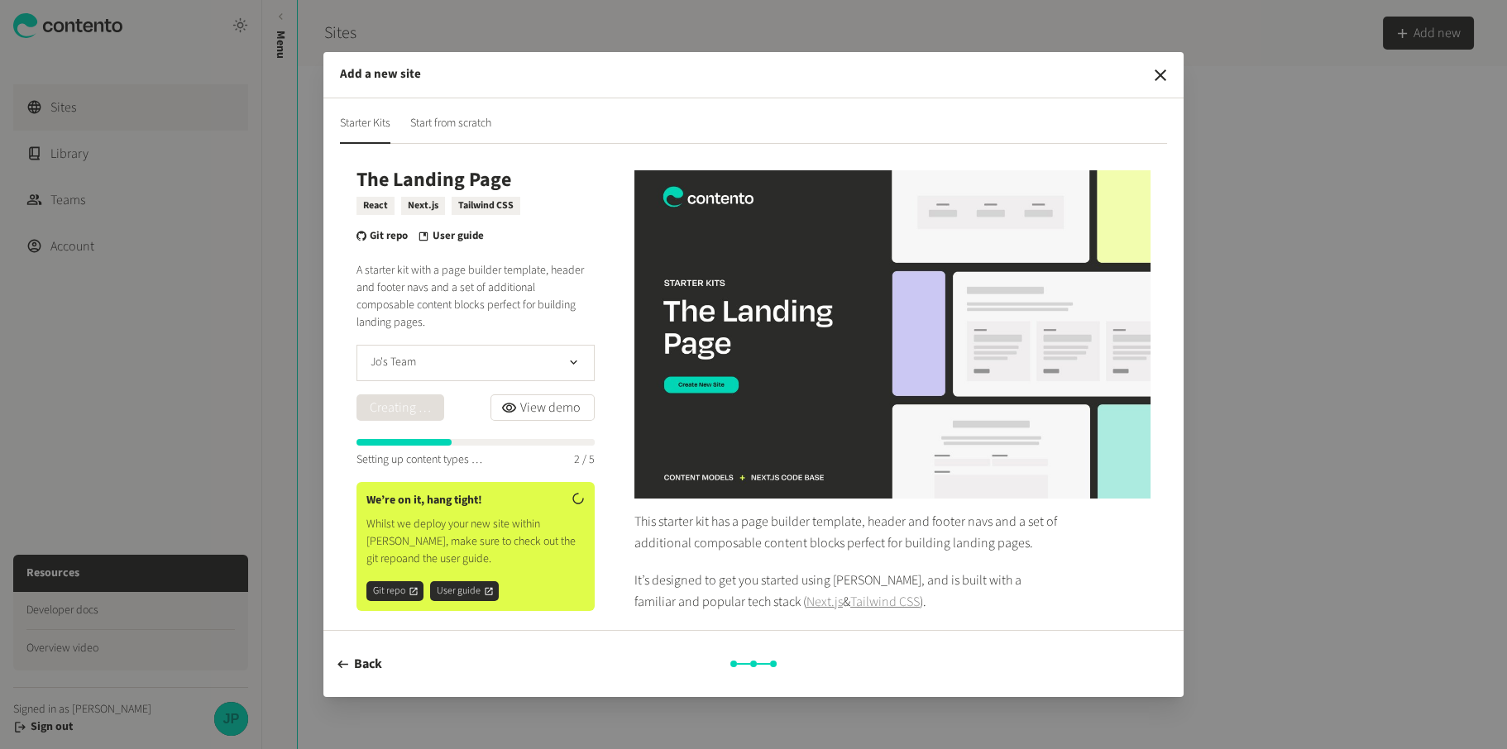
drag, startPoint x: 1155, startPoint y: 74, endPoint x: 1132, endPoint y: 89, distance: 28.0
click at [1155, 74] on icon "button" at bounding box center [1160, 75] width 20 height 20
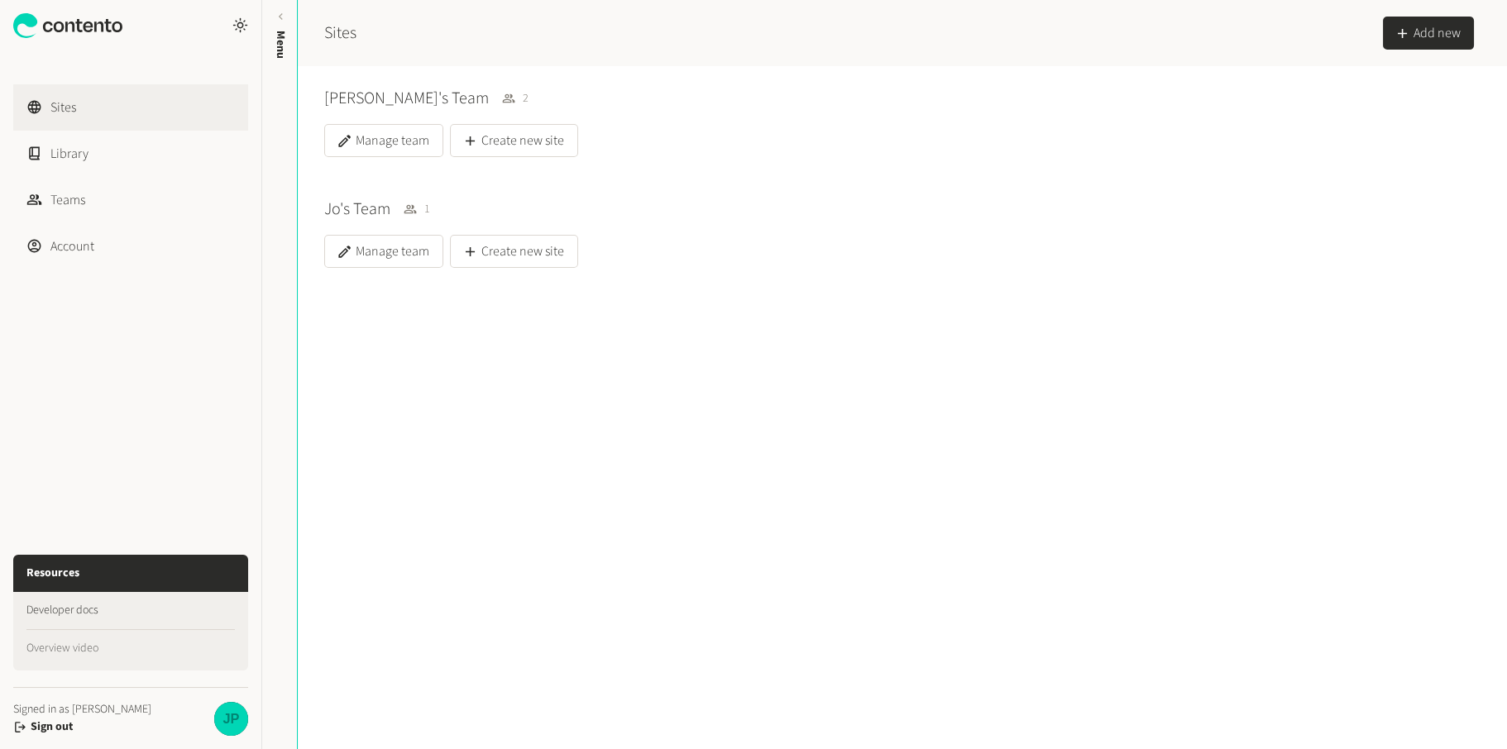
click at [81, 643] on link "Overview video" at bounding box center [130, 648] width 208 height 37
click at [112, 155] on link "Library" at bounding box center [130, 154] width 235 height 46
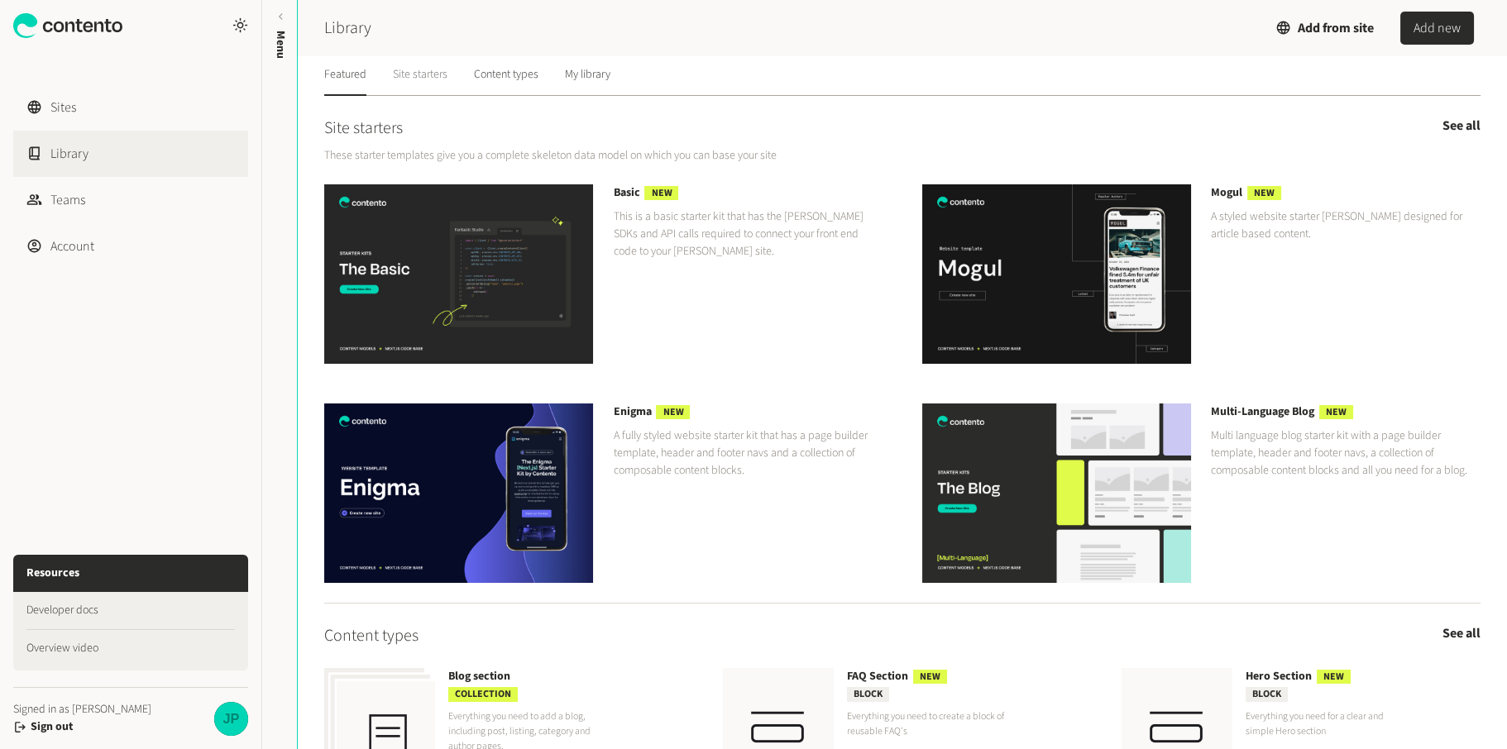
click at [415, 73] on link "Site starters" at bounding box center [420, 76] width 55 height 40
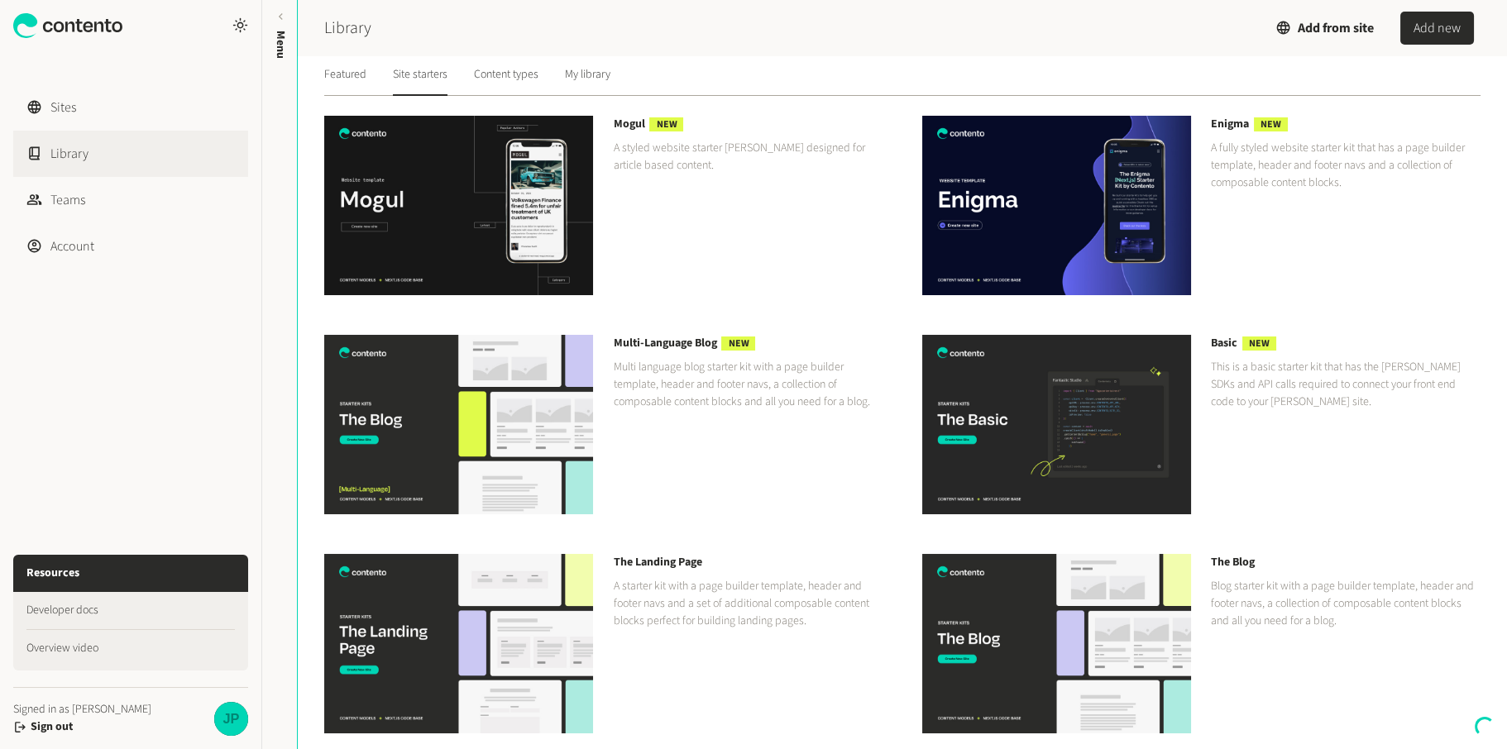
click at [589, 74] on link "My library" at bounding box center [587, 76] width 45 height 40
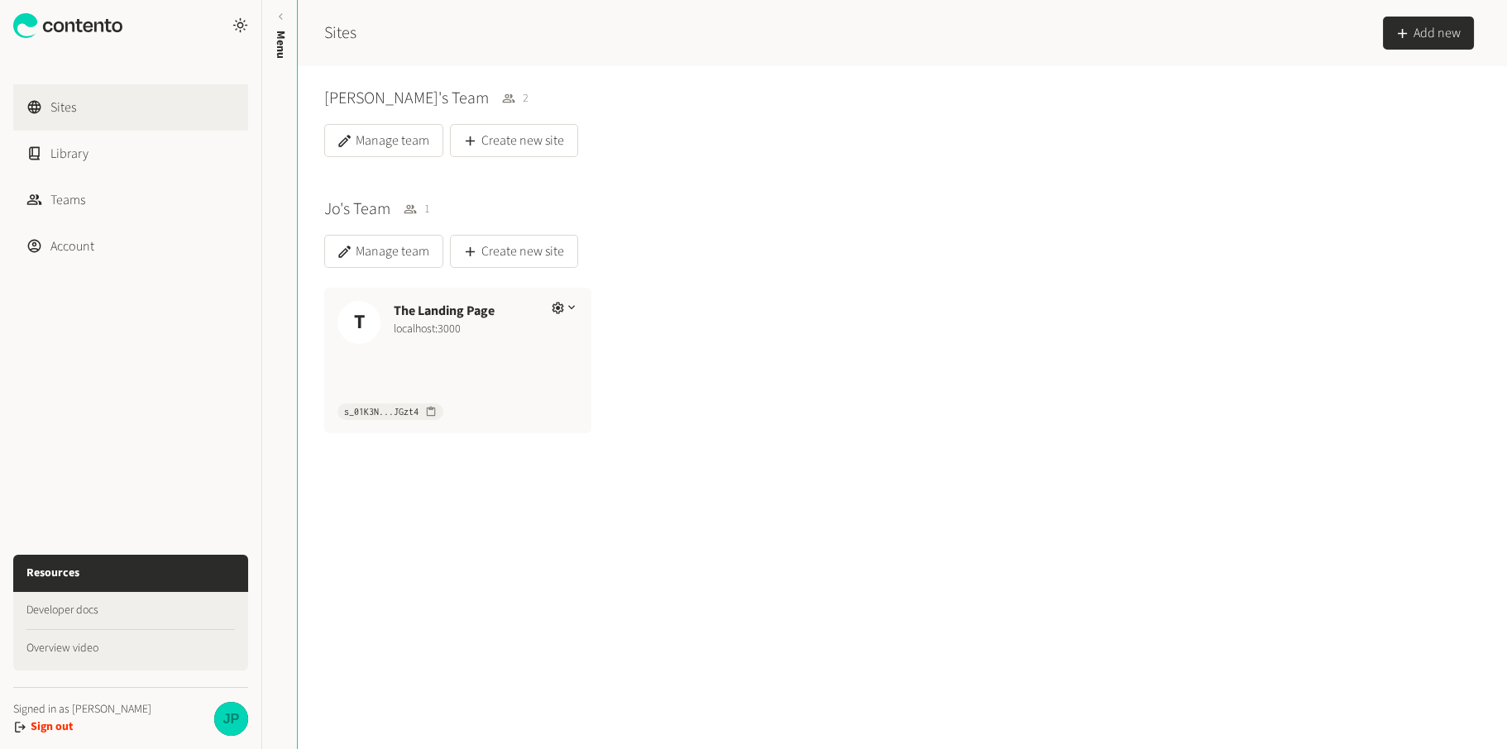
click at [49, 730] on button "Sign out" at bounding box center [52, 727] width 42 height 17
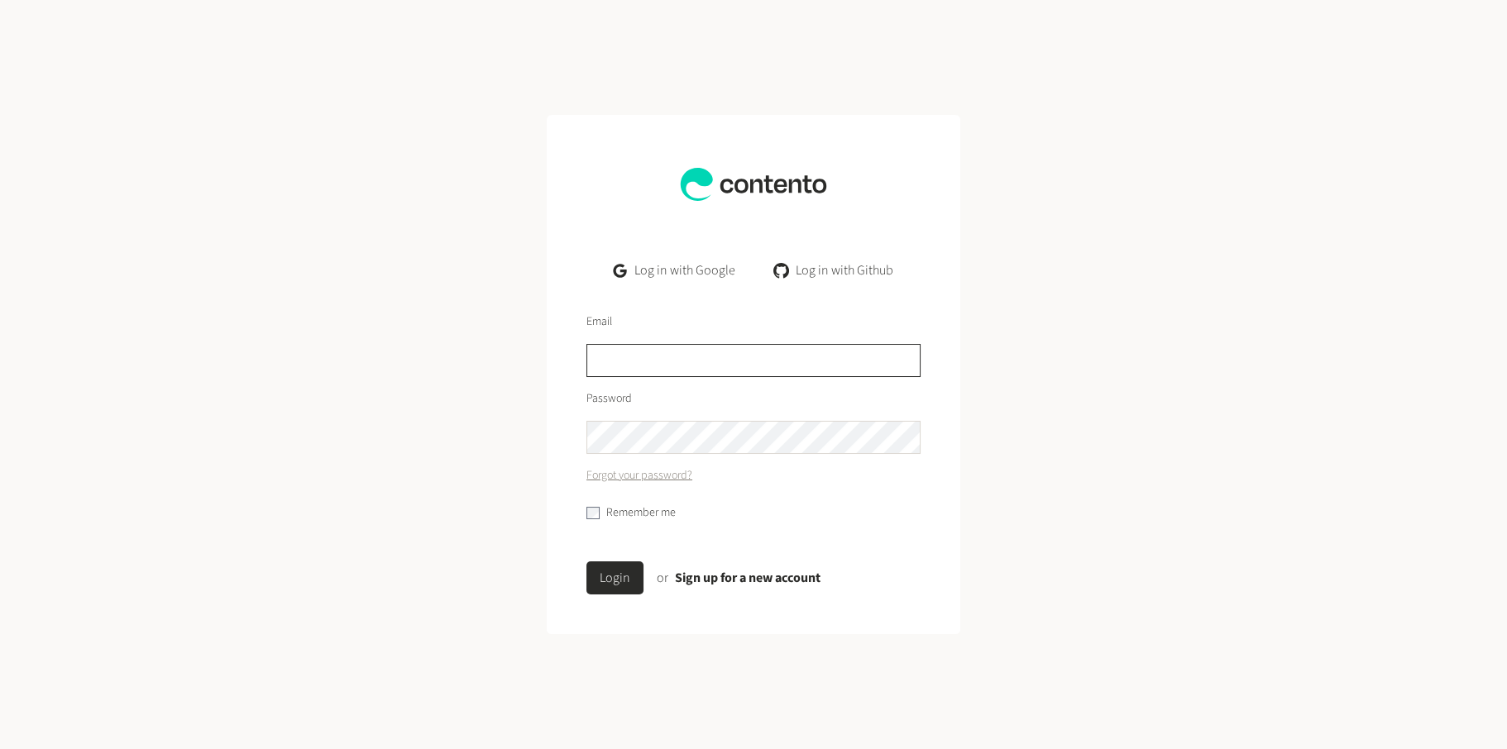
type input "**********"
click at [412, 456] on div "**********" at bounding box center [753, 374] width 1507 height 749
click at [624, 581] on button "Login" at bounding box center [614, 578] width 57 height 33
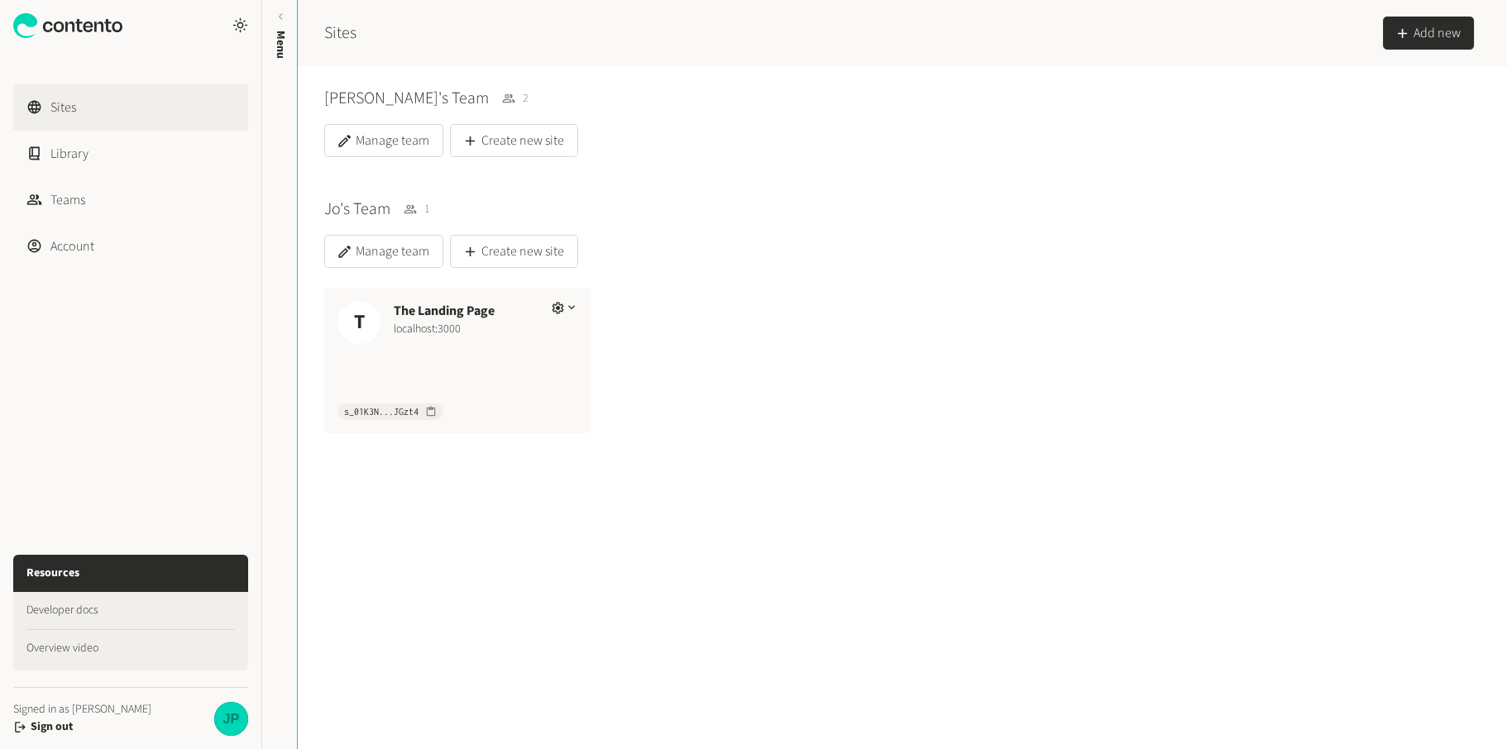
click at [53, 99] on link "Sites" at bounding box center [130, 107] width 235 height 46
click at [84, 33] on icon at bounding box center [67, 25] width 109 height 25
click at [84, 27] on icon at bounding box center [88, 27] width 10 height 11
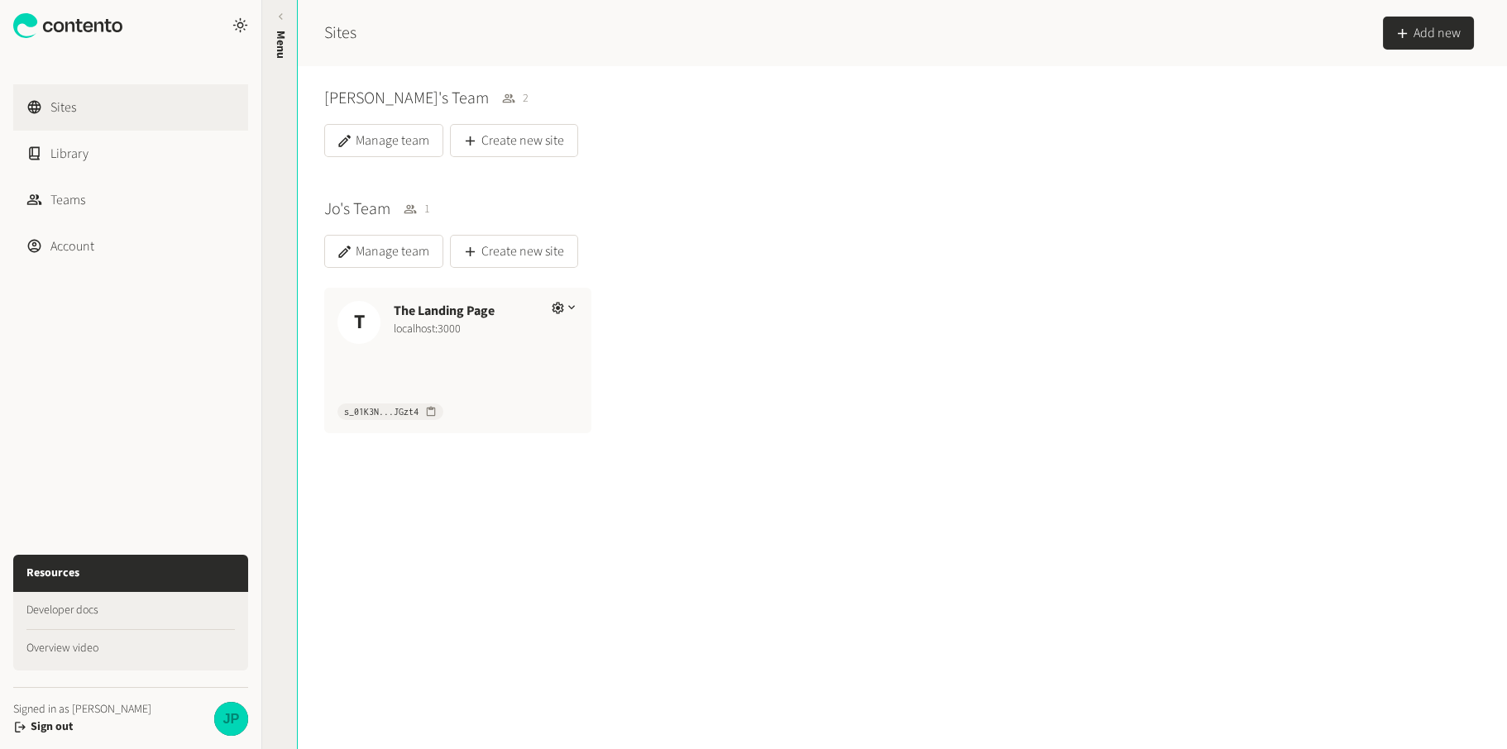
click at [278, 31] on span "Menu" at bounding box center [280, 45] width 17 height 28
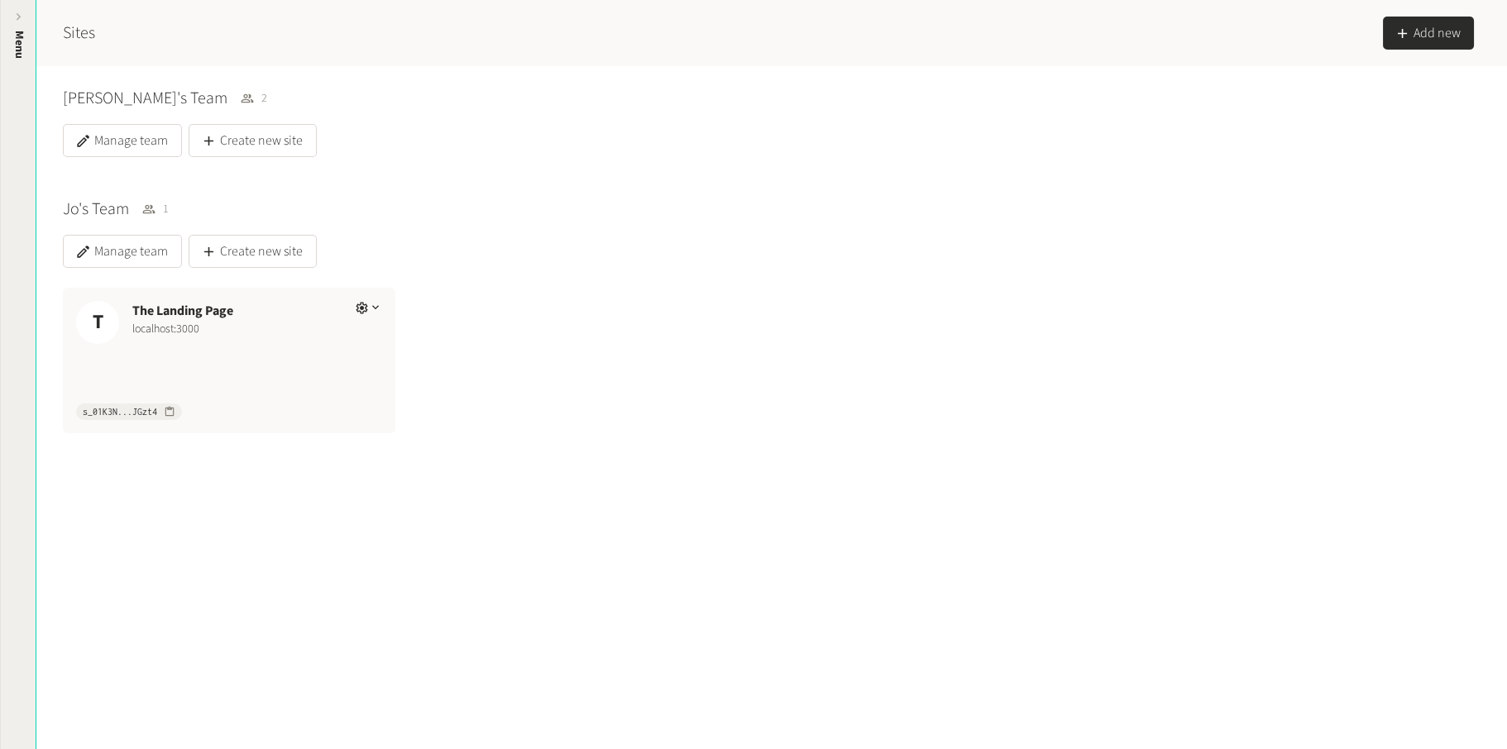
click at [8, 41] on div "Menu" at bounding box center [19, 159] width 36 height 298
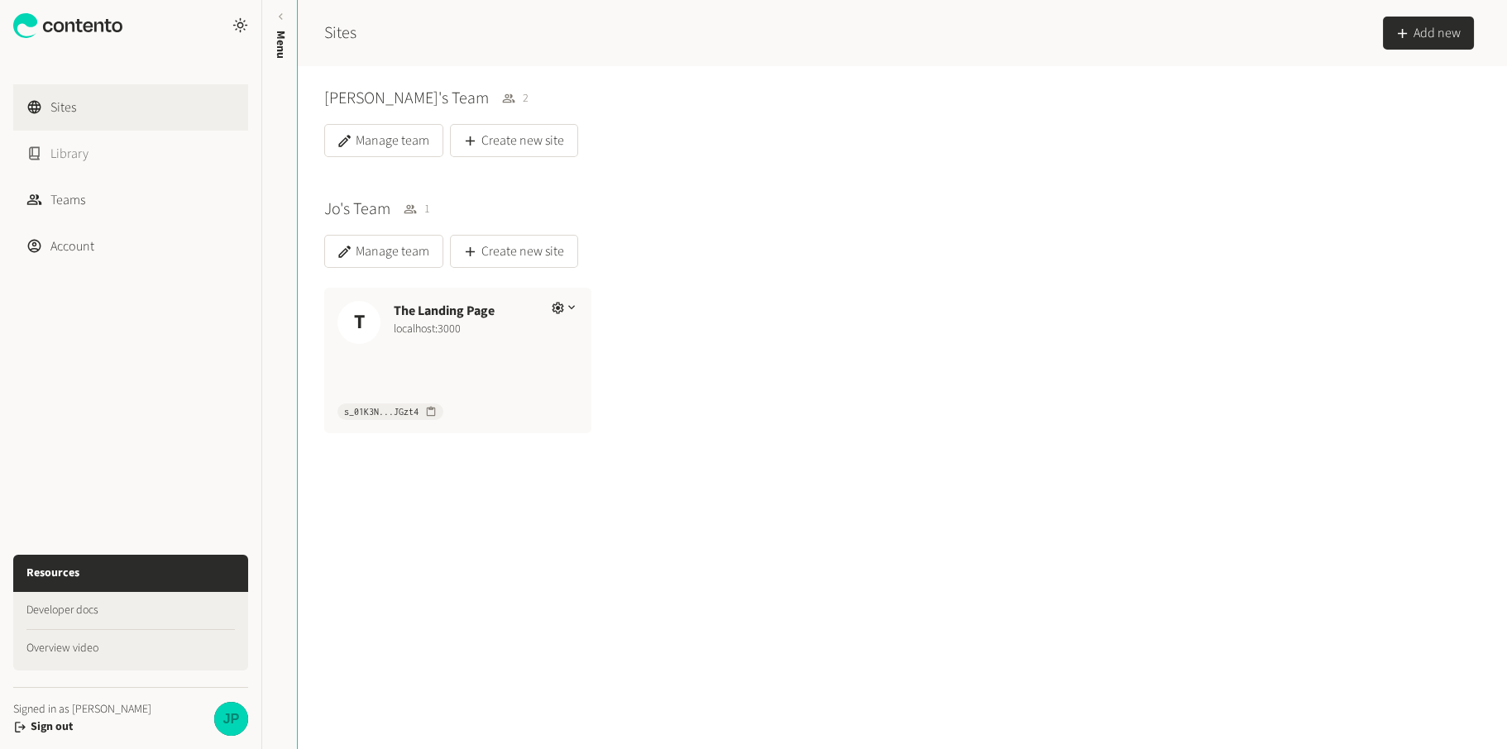
click at [72, 170] on link "Library" at bounding box center [130, 154] width 235 height 46
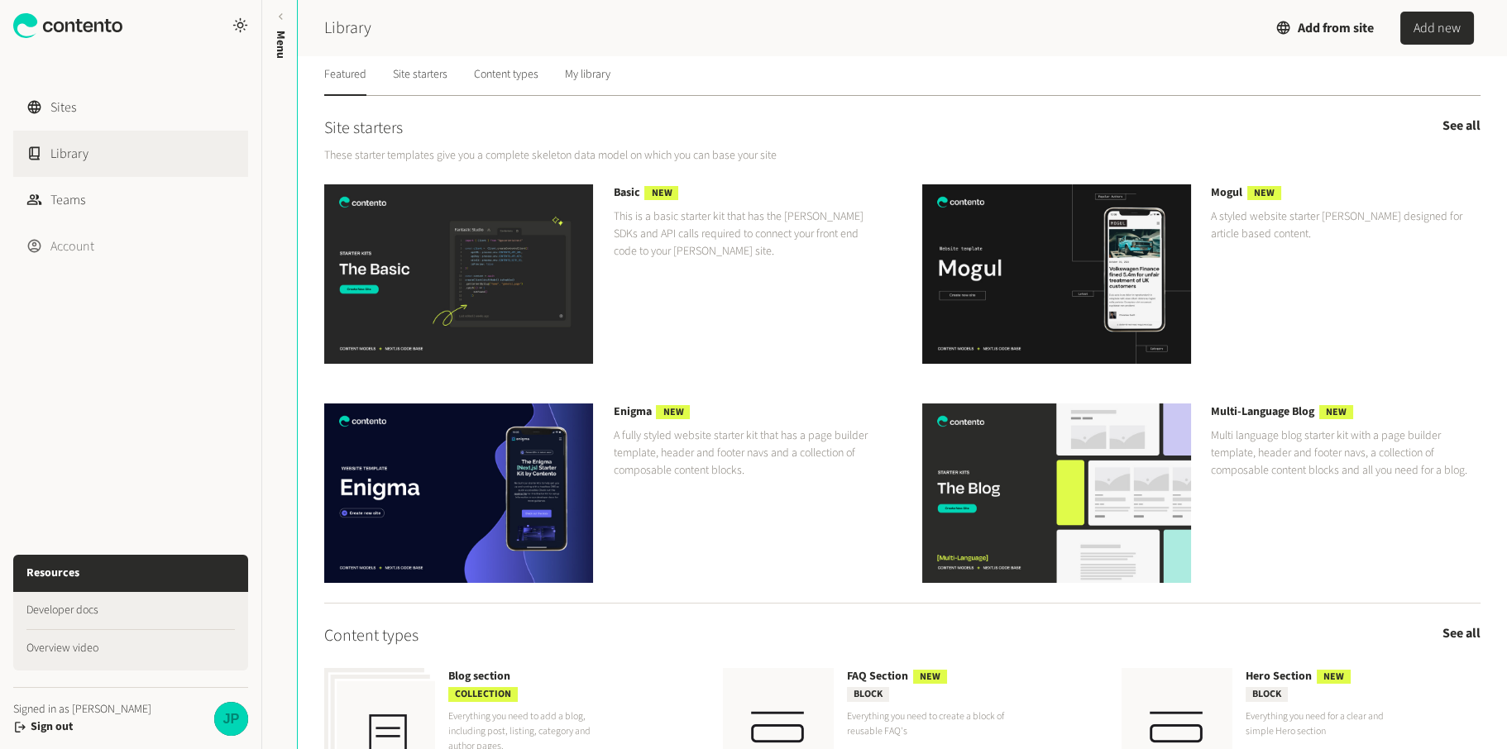
click at [76, 237] on link "Account" at bounding box center [130, 246] width 235 height 46
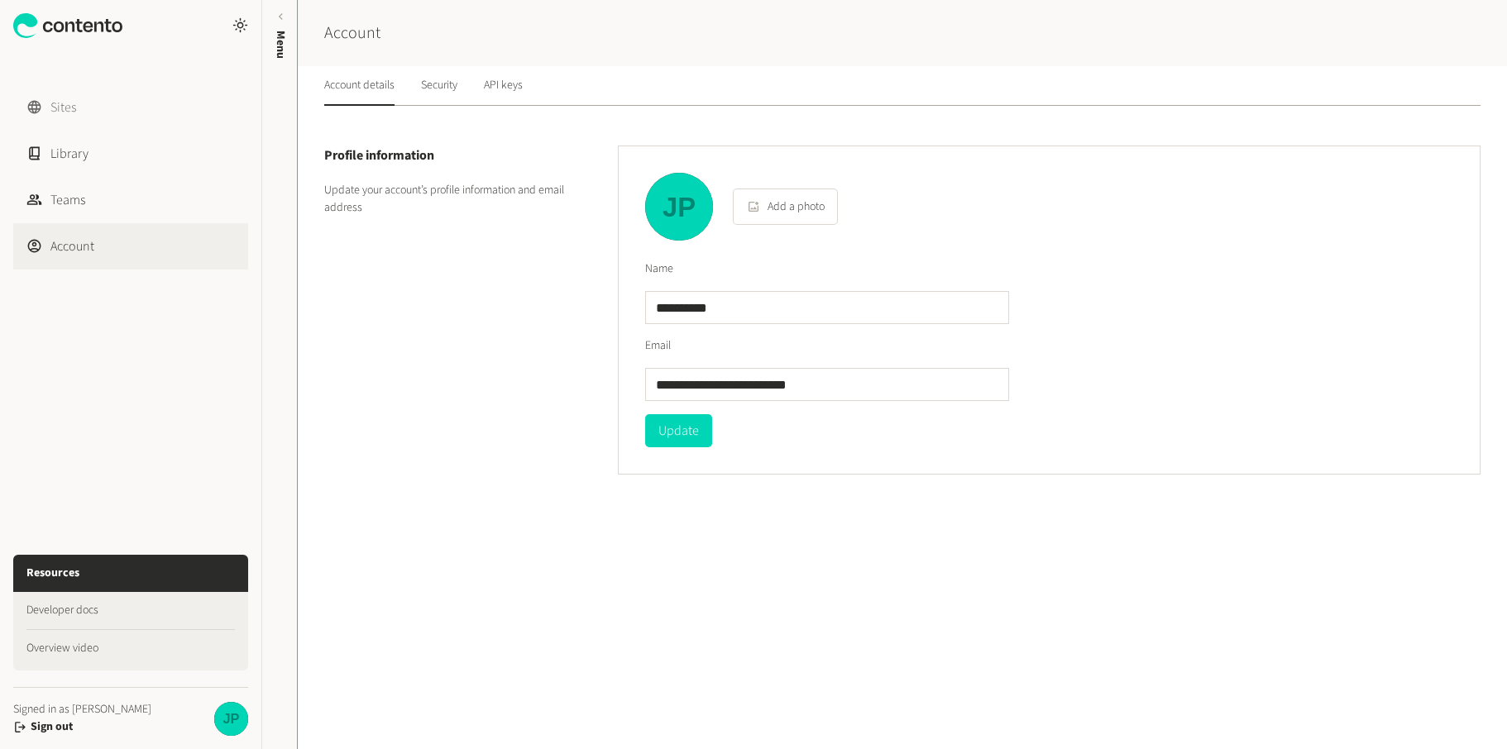
click at [84, 104] on link "Sites" at bounding box center [130, 107] width 235 height 46
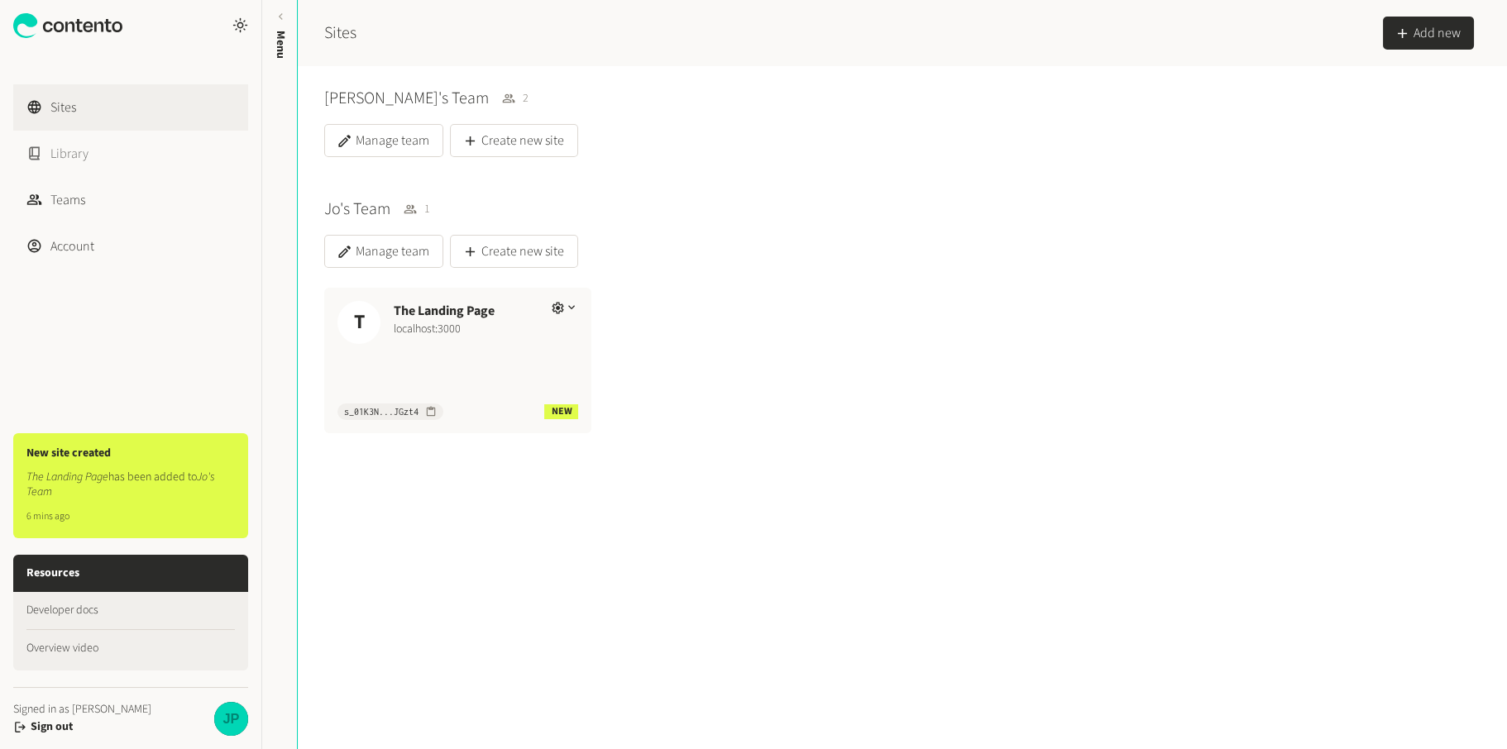
click at [60, 158] on link "Library" at bounding box center [130, 154] width 235 height 46
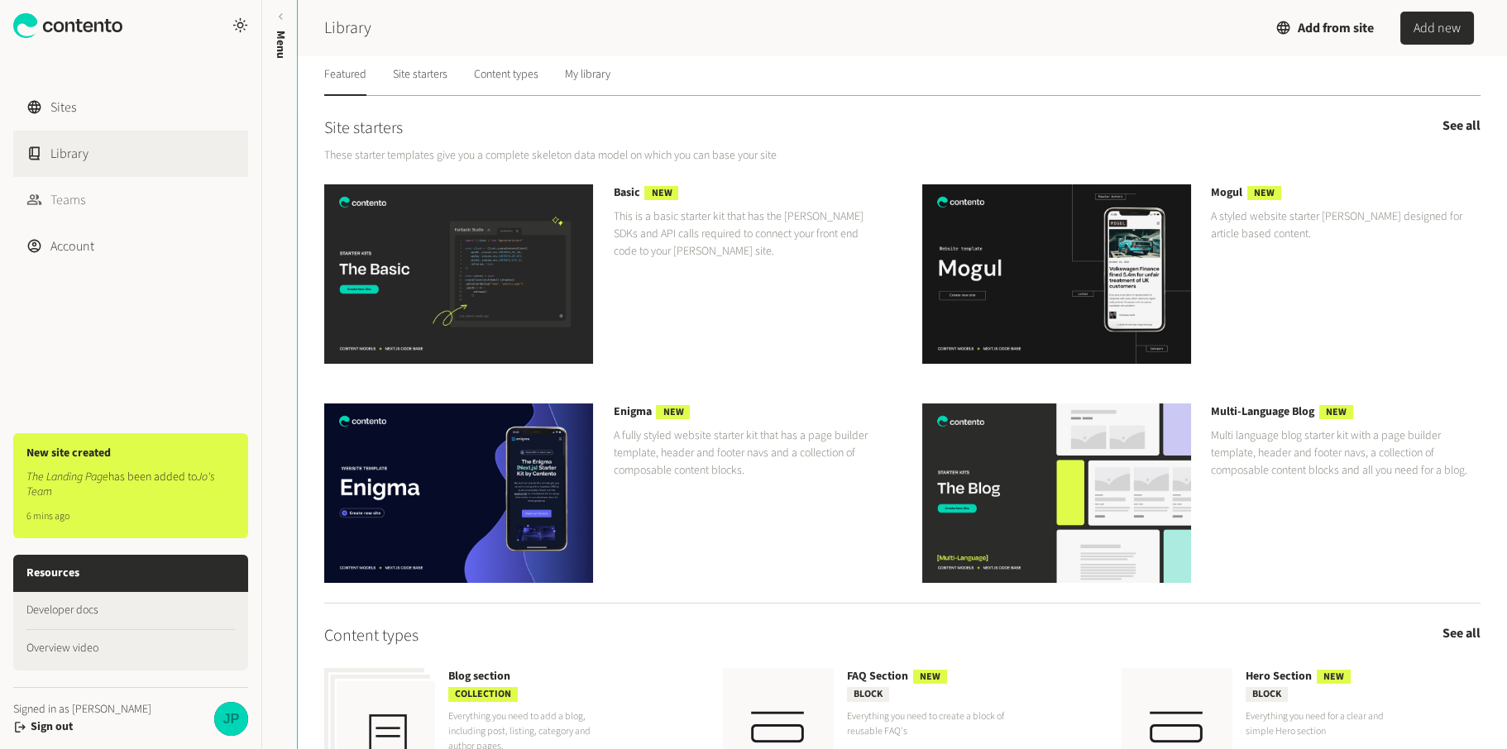
click at [60, 184] on link "Teams" at bounding box center [130, 200] width 235 height 46
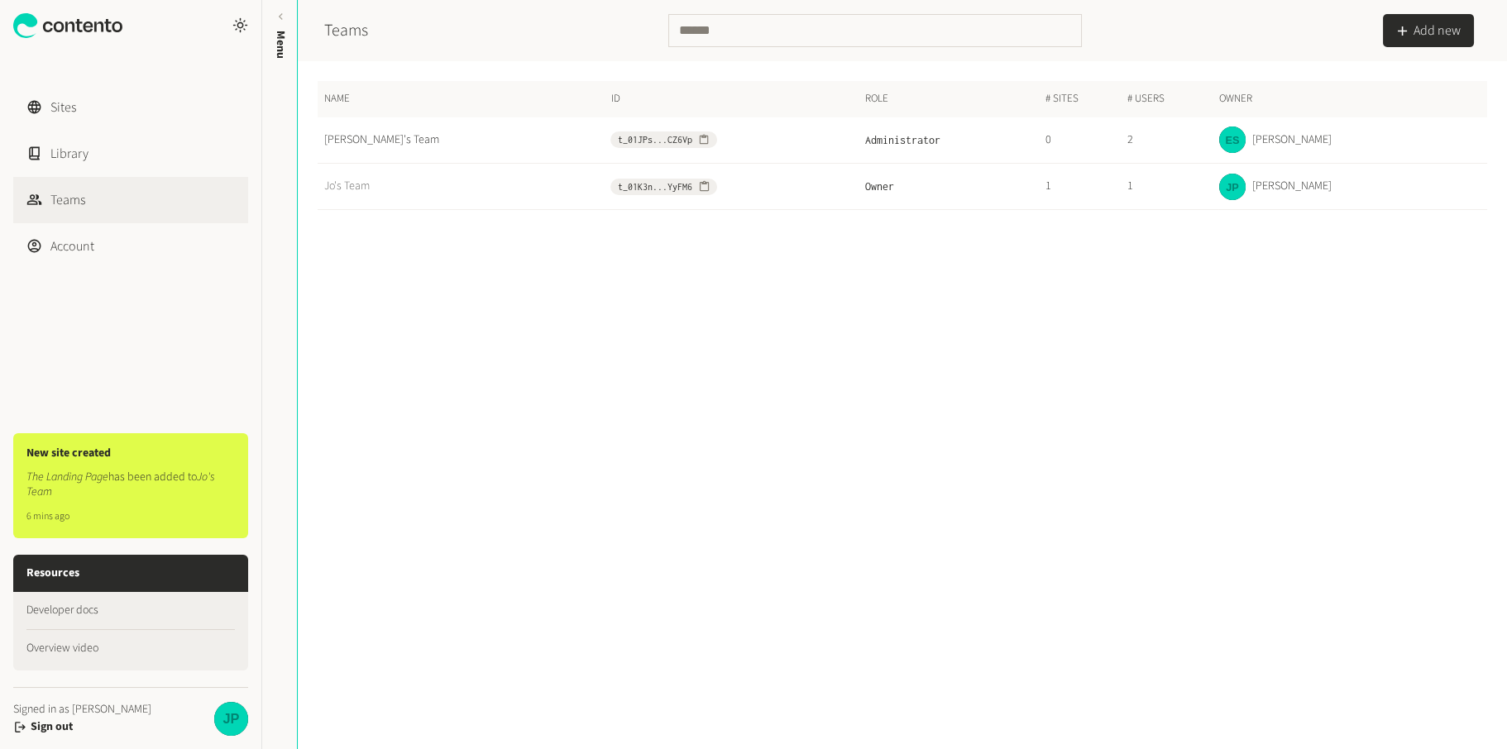
click at [344, 184] on link "Jo's Team" at bounding box center [466, 186] width 285 height 17
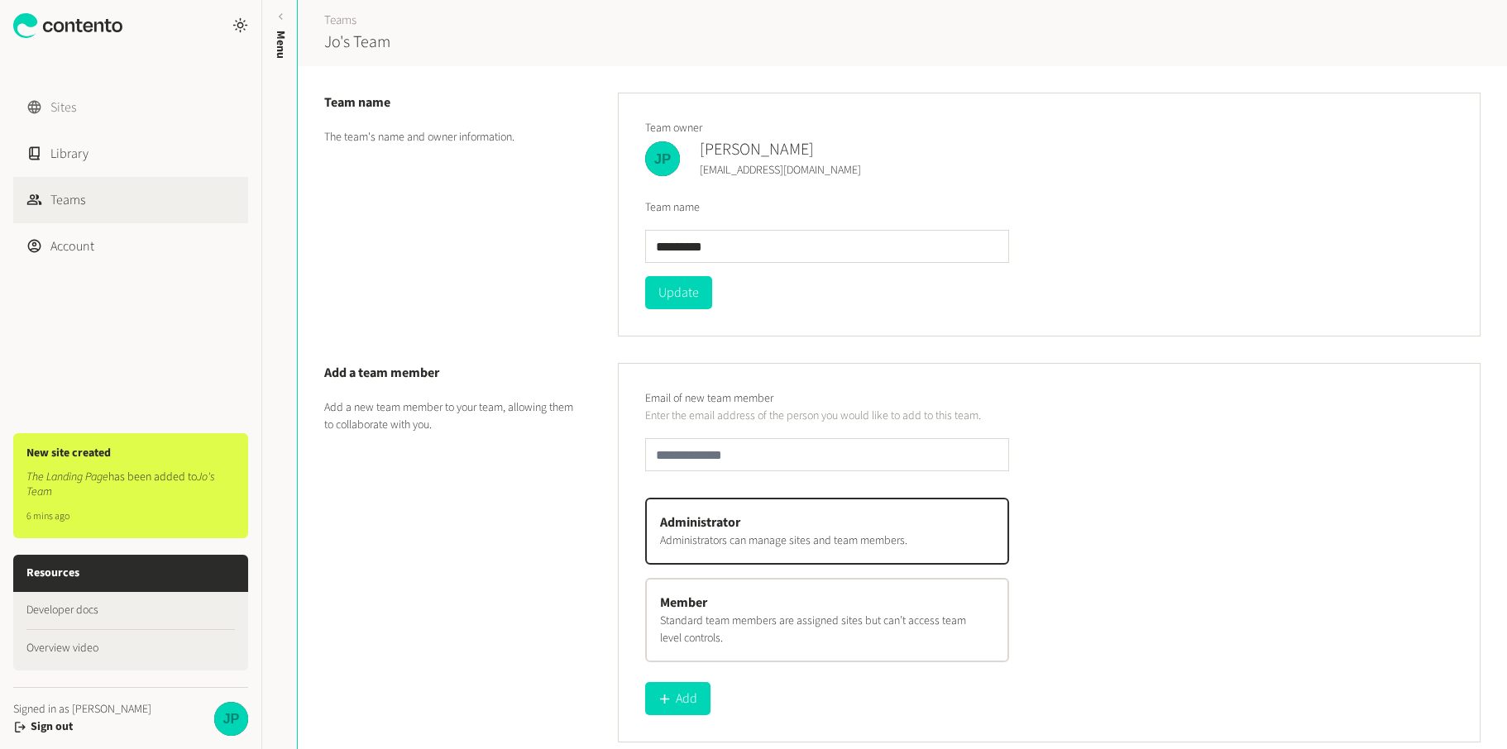
click at [37, 101] on icon at bounding box center [34, 107] width 16 height 16
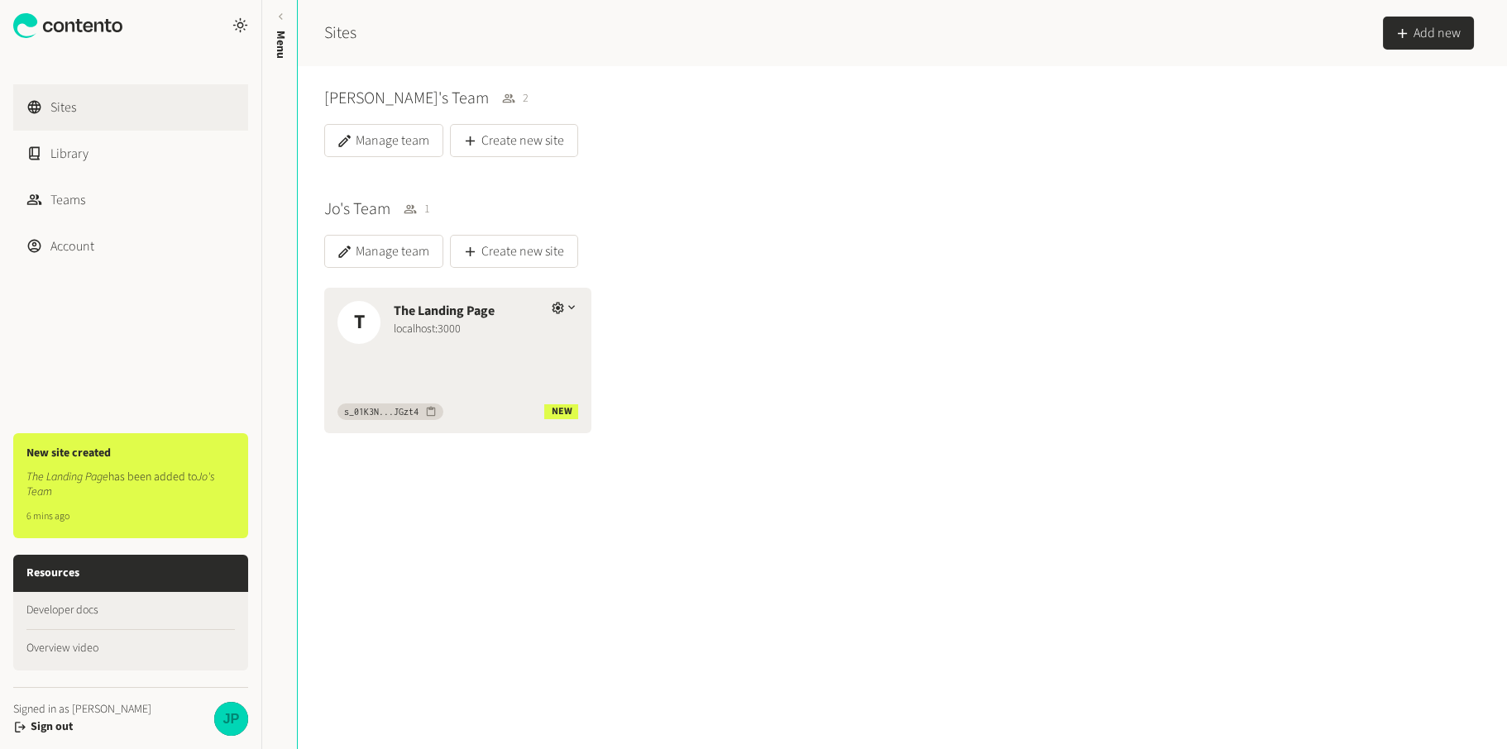
click at [466, 334] on div "localhost:3000" at bounding box center [466, 329] width 144 height 17
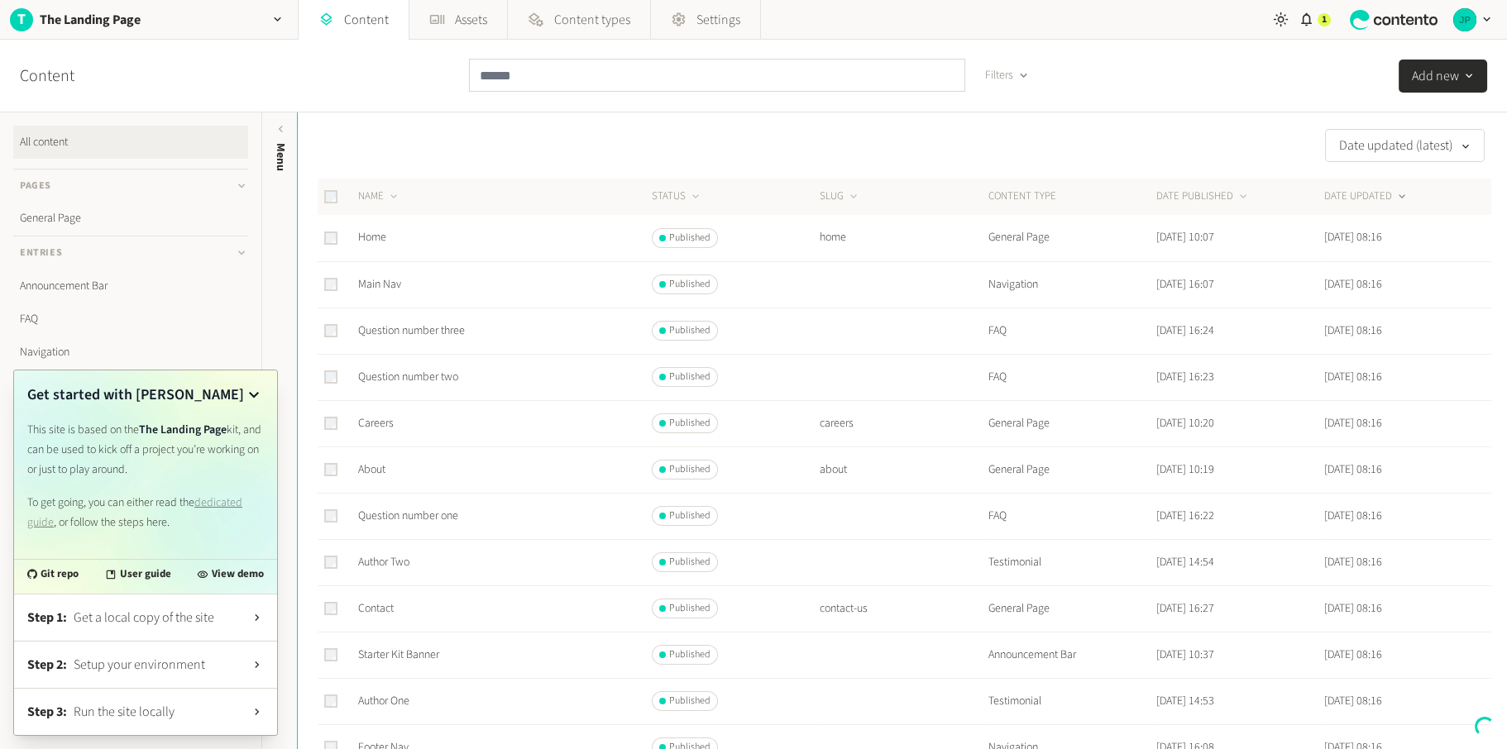
click at [557, 310] on td "Question number three" at bounding box center [504, 331] width 294 height 46
click at [256, 392] on icon at bounding box center [254, 395] width 20 height 20
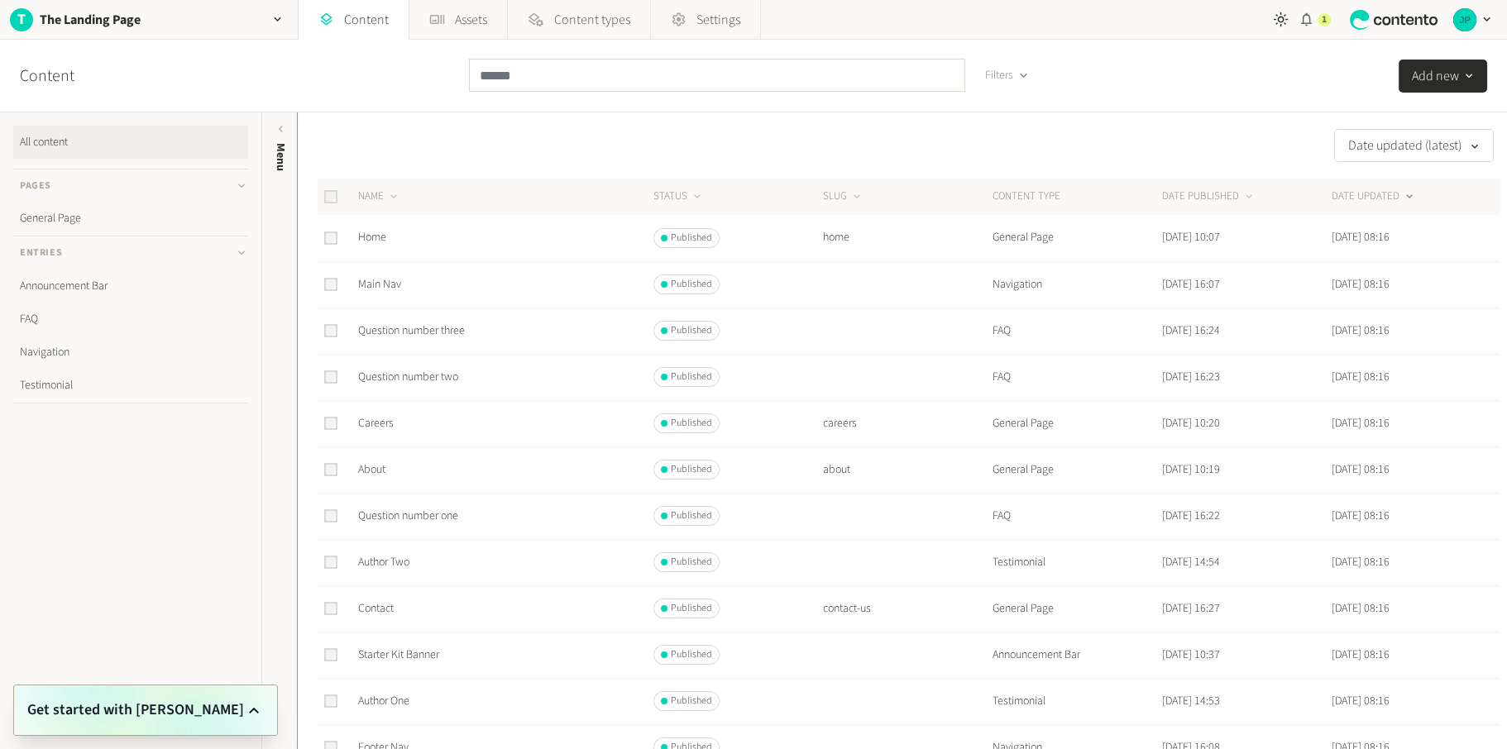
click at [1304, 22] on icon "button" at bounding box center [1306, 19] width 11 height 13
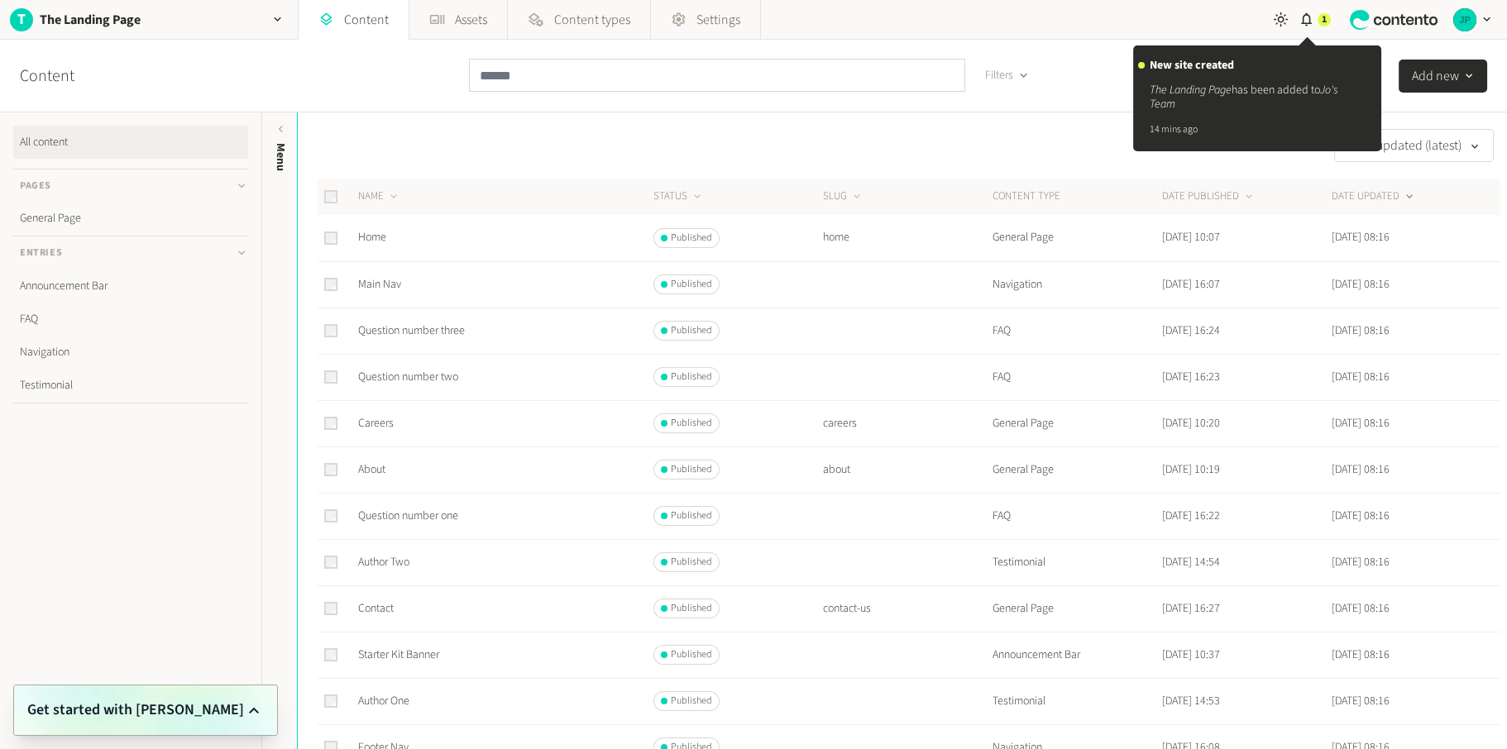
click at [1133, 33] on nav "T The Landing Page Content Assets Content types Settings" at bounding box center [630, 20] width 1260 height 40
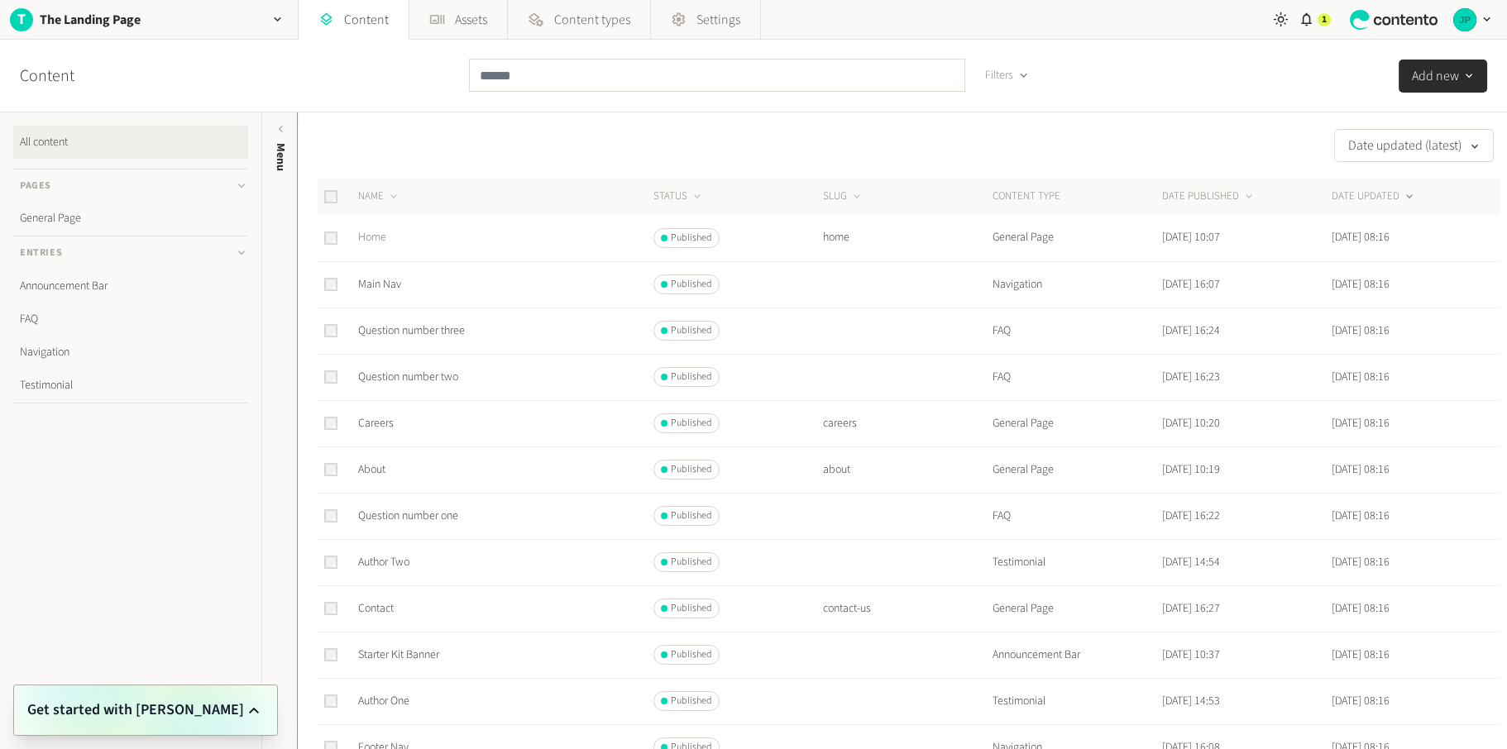
click at [369, 240] on link "Home" at bounding box center [372, 237] width 28 height 17
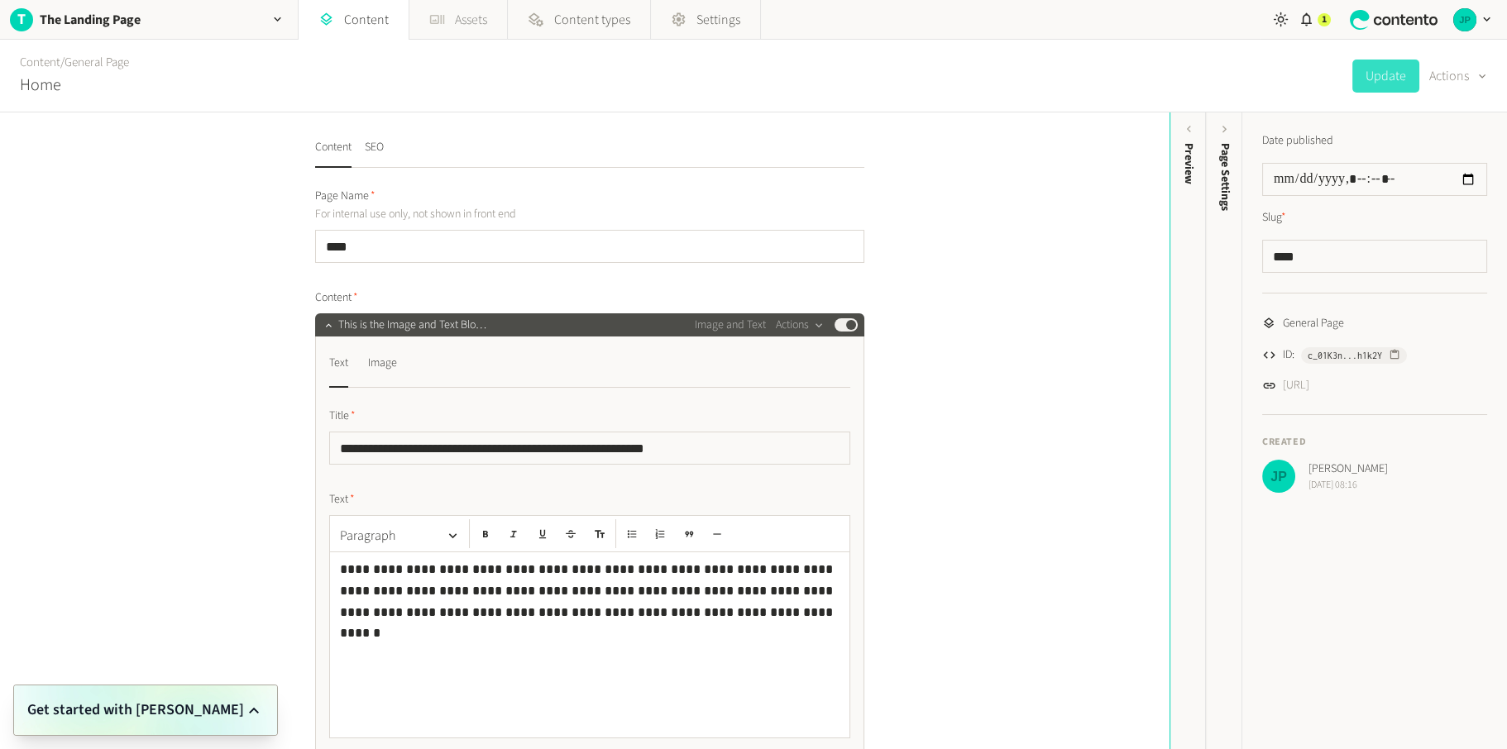
click at [438, 22] on icon at bounding box center [437, 19] width 15 height 9
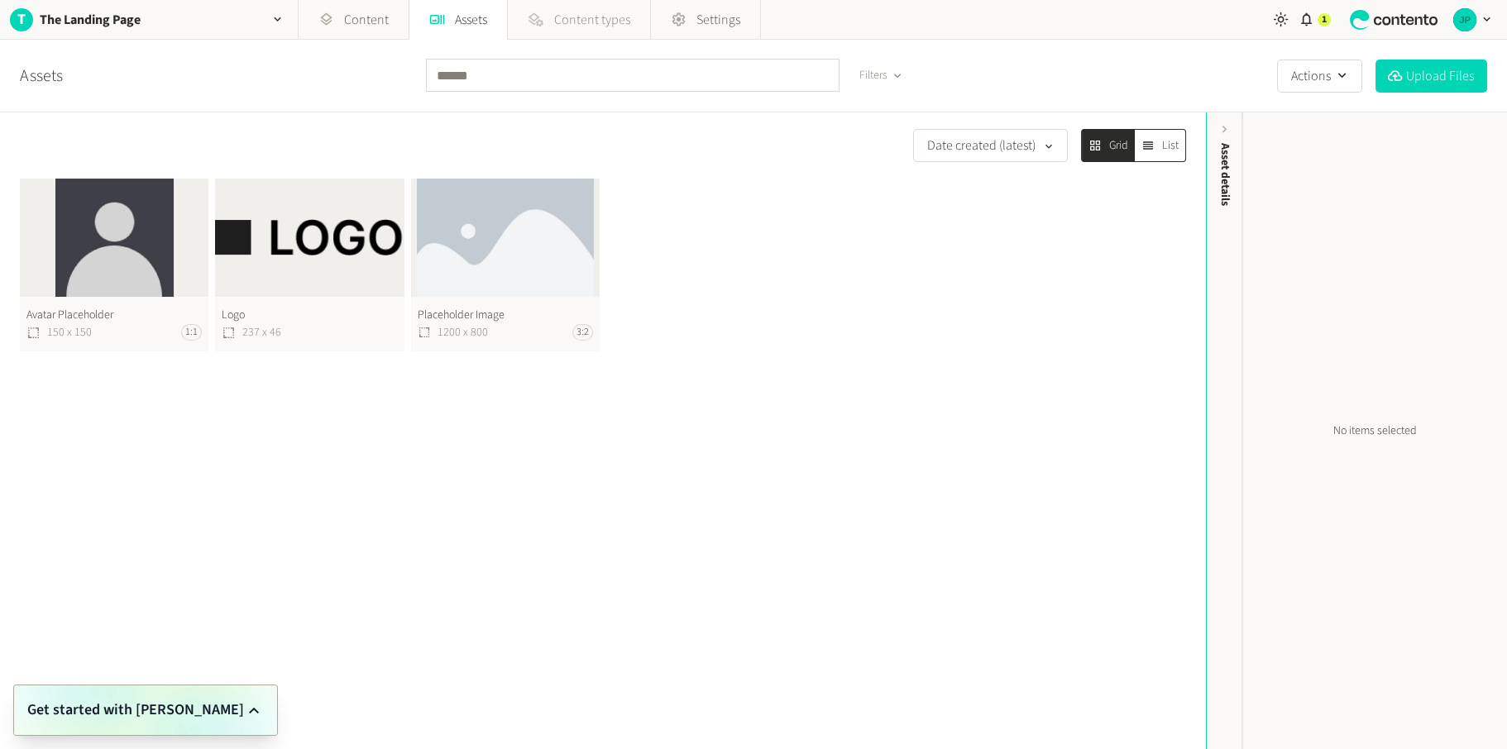
click at [579, 18] on span "Content types" at bounding box center [592, 20] width 76 height 20
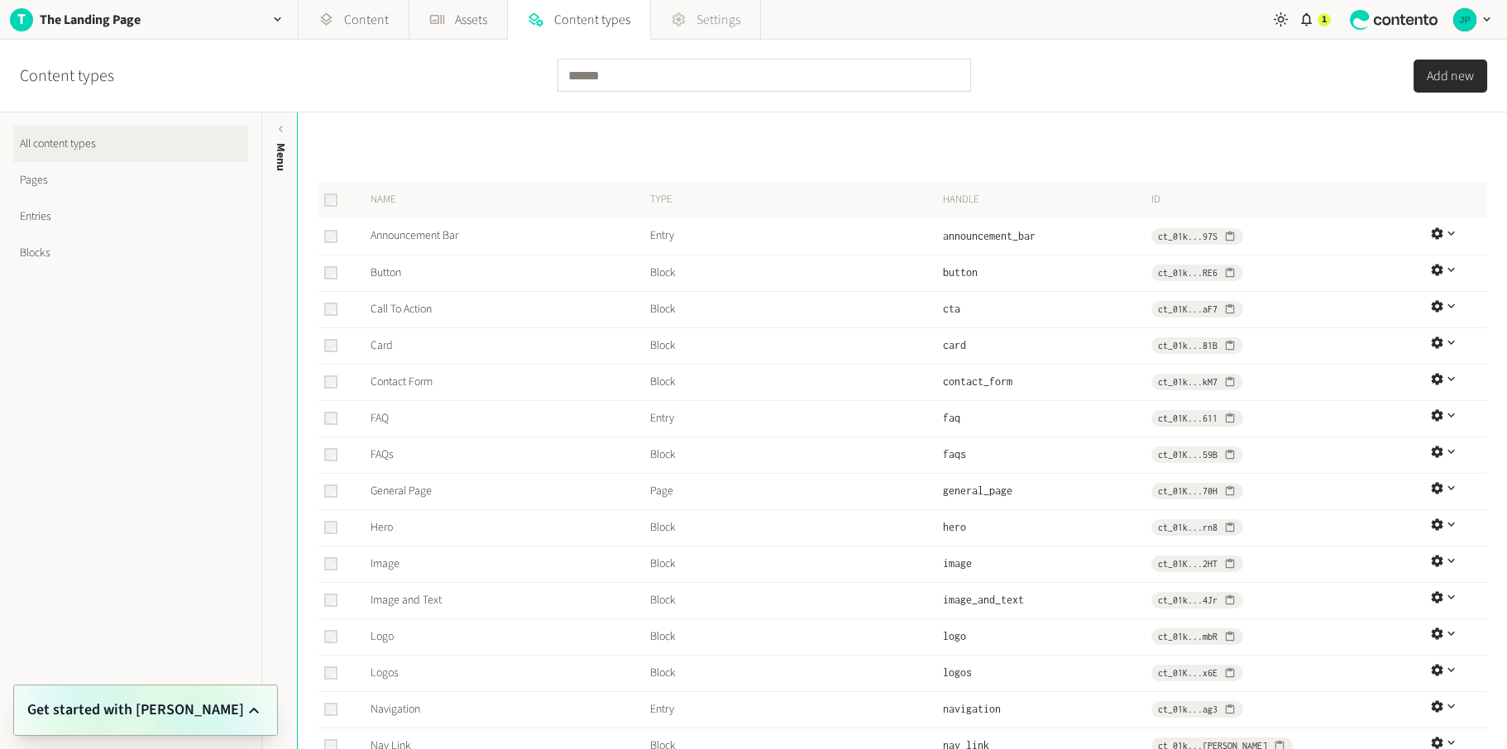
click at [707, 13] on span "Settings" at bounding box center [718, 20] width 44 height 20
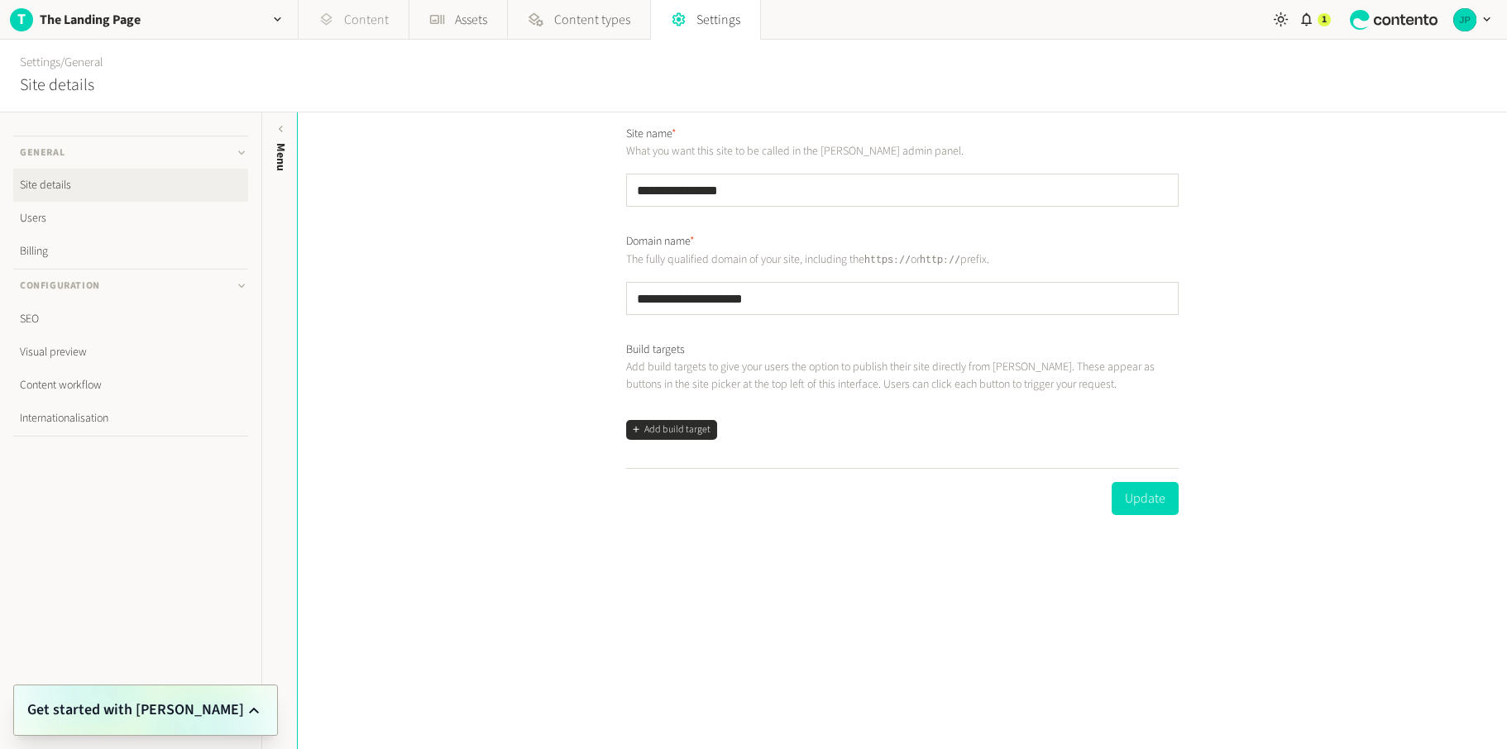
click at [381, 17] on link "Content" at bounding box center [354, 20] width 110 height 40
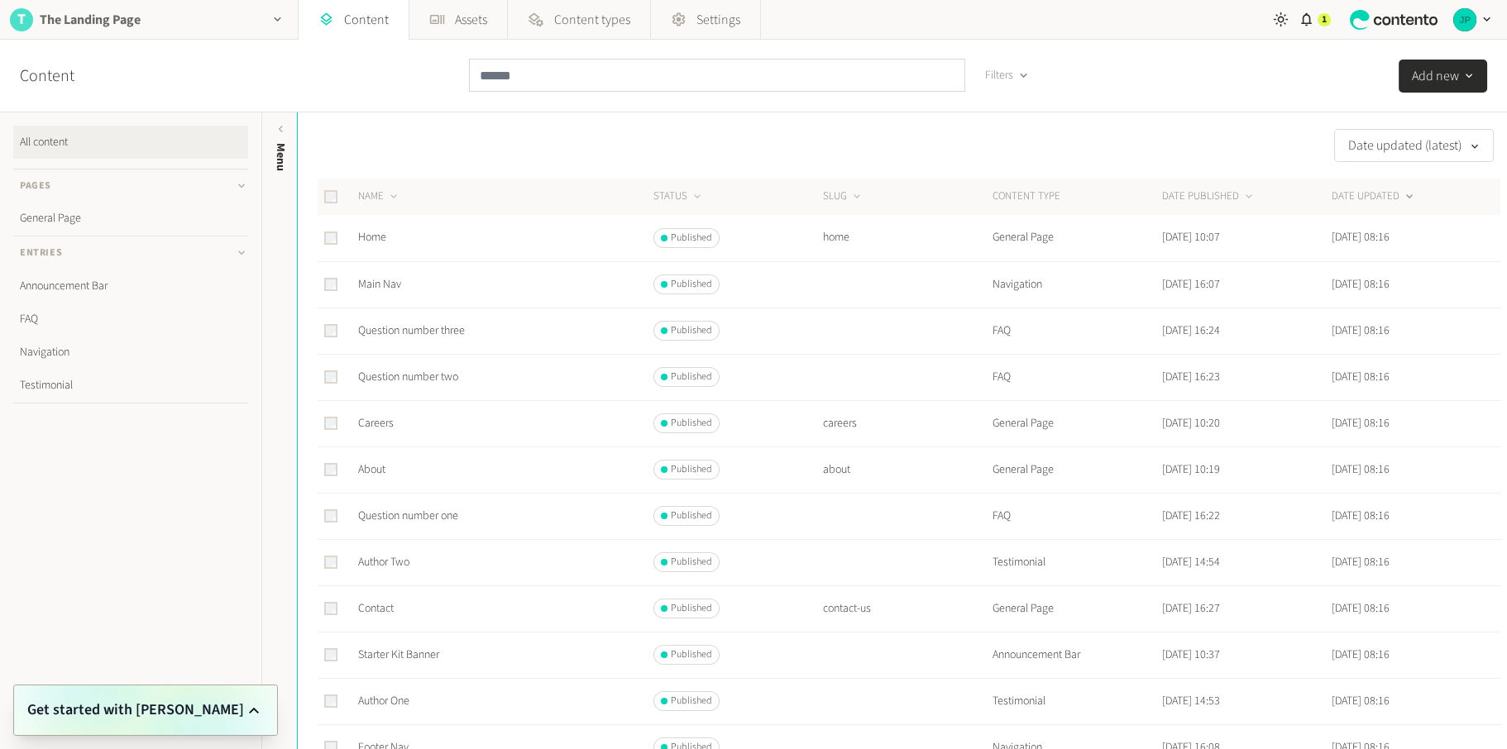
click at [197, 12] on div "T The Landing Page" at bounding box center [149, 19] width 298 height 39
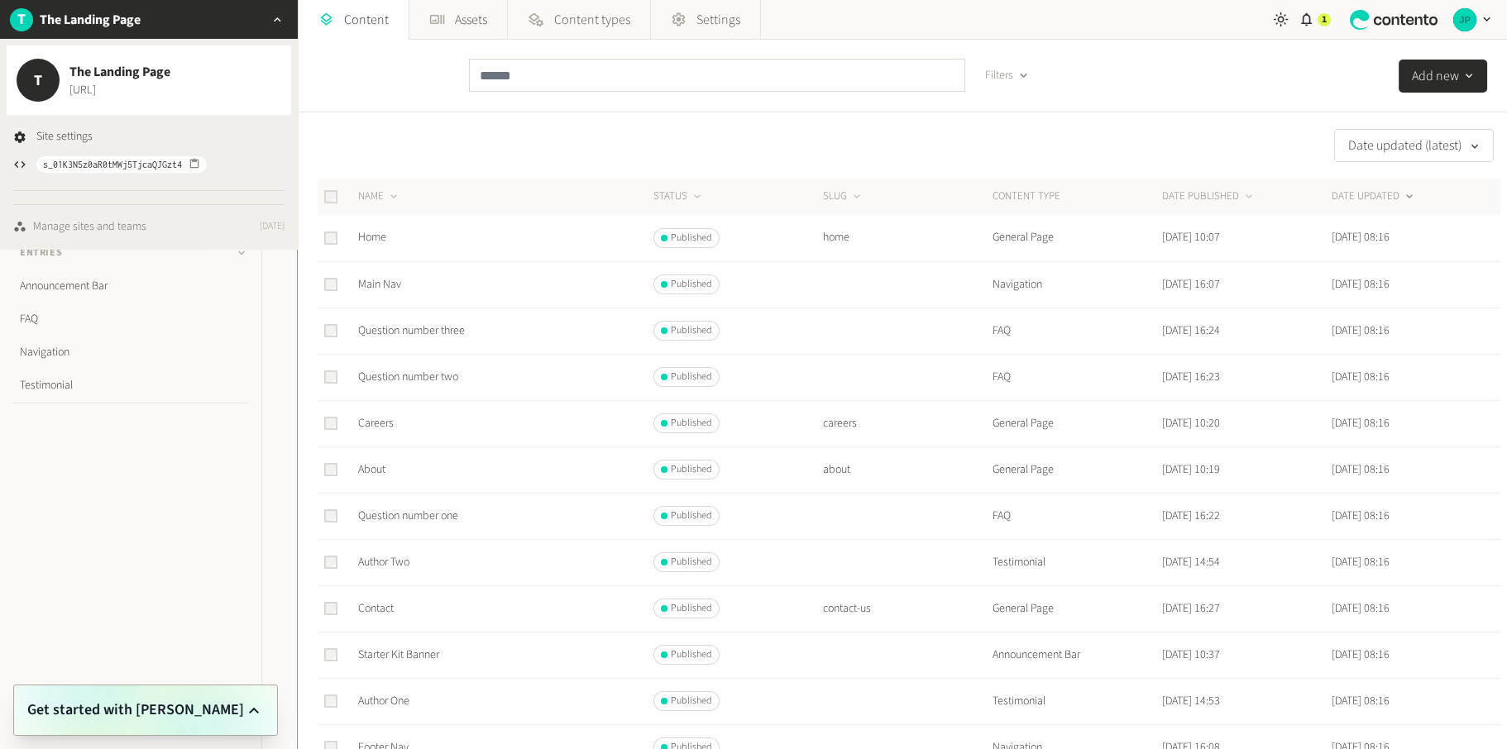
click at [93, 227] on div "Manage sites and teams" at bounding box center [89, 226] width 113 height 17
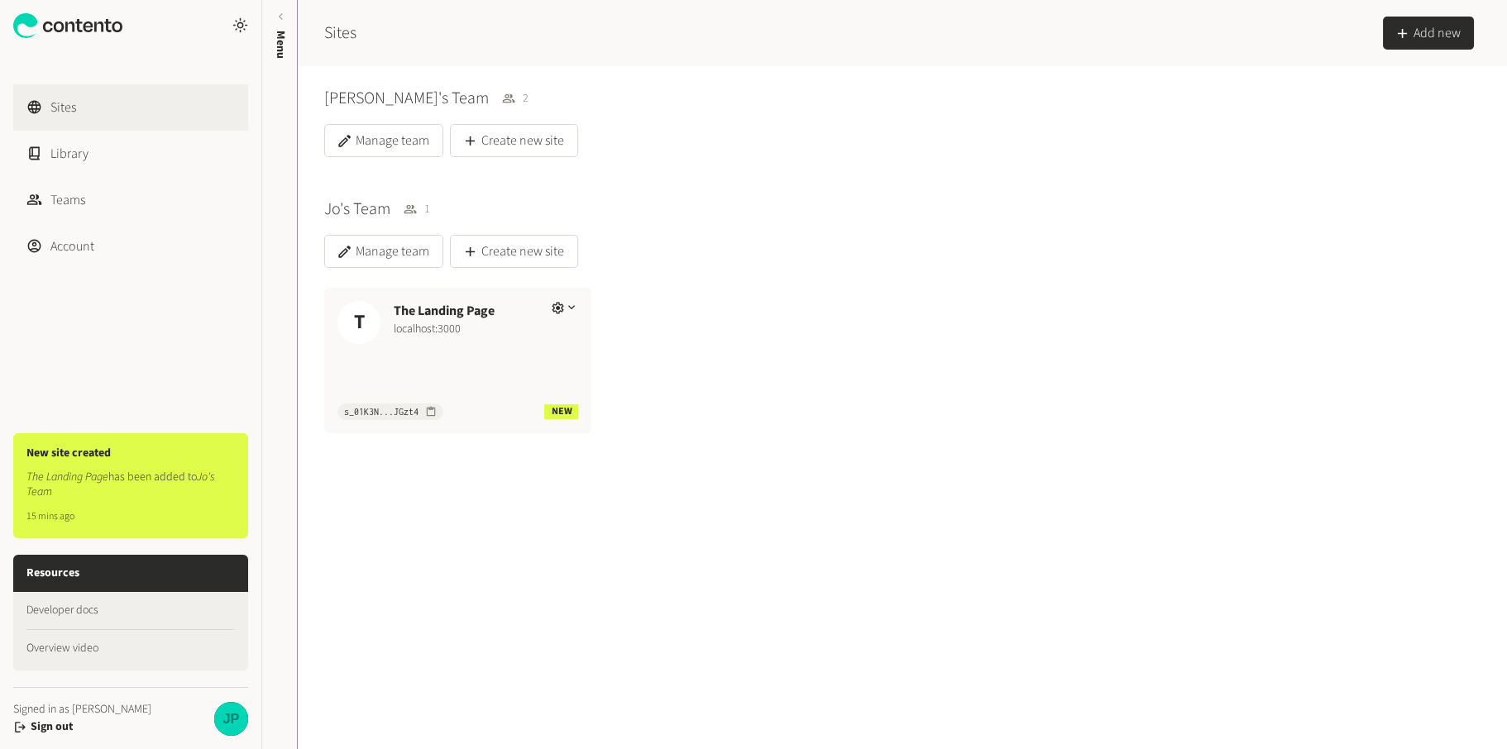
click at [110, 289] on div "Sites Library Teams Account New site created The Landing Page has been added to…" at bounding box center [130, 374] width 261 height 749
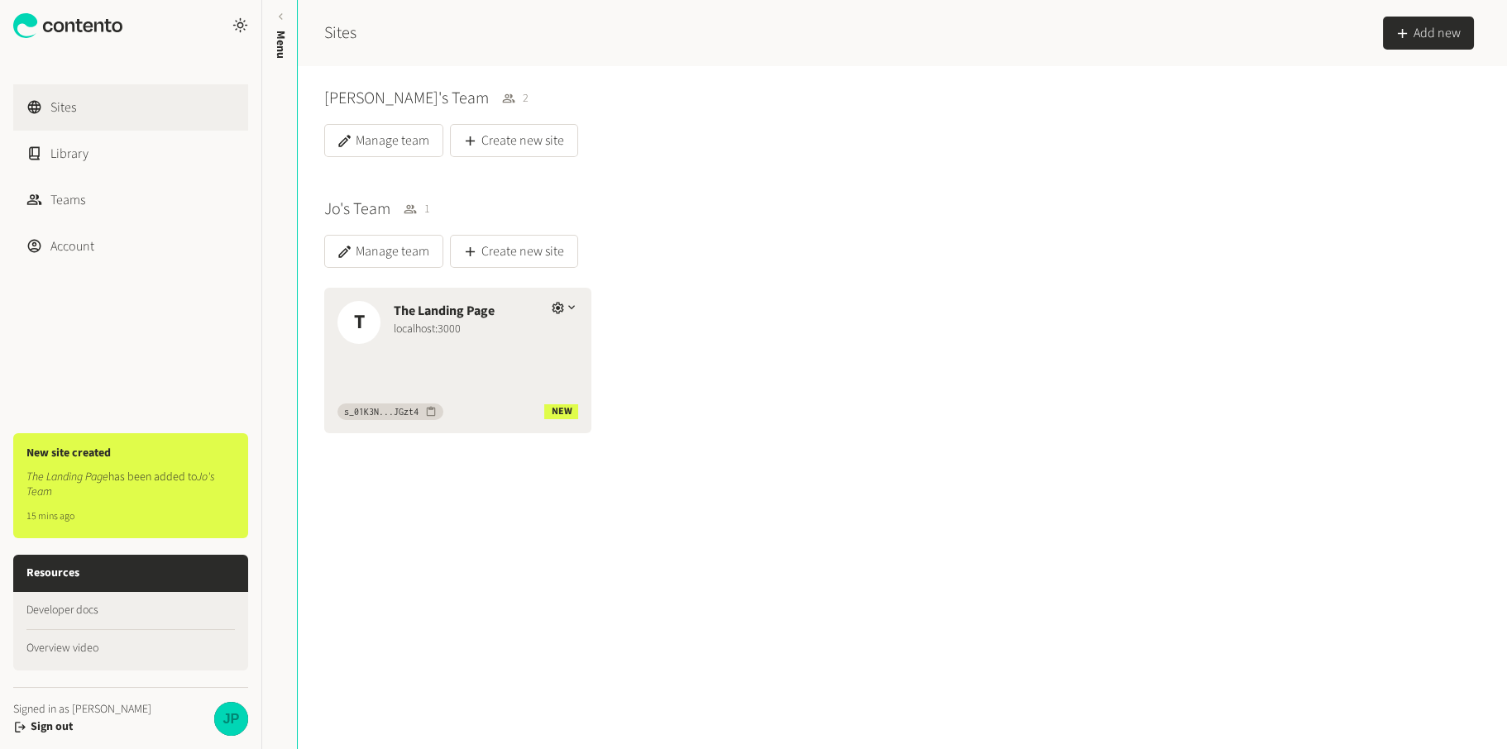
click at [585, 294] on div "T The Landing Page localhost:3000" at bounding box center [457, 321] width 267 height 66
click at [565, 311] on icon "button" at bounding box center [572, 308] width 14 height 14
click at [568, 308] on icon "button" at bounding box center [571, 308] width 7 height 4
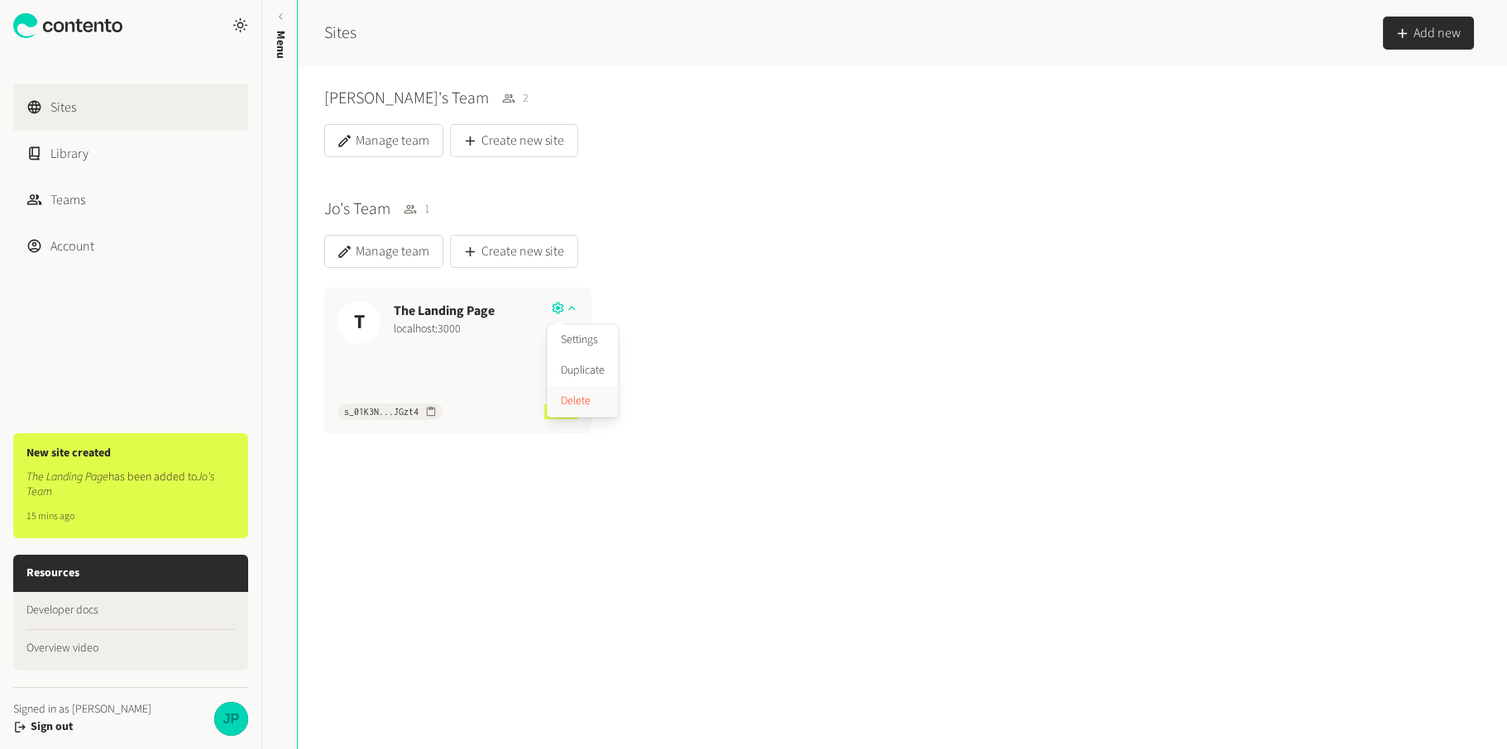
click at [576, 404] on button "Delete" at bounding box center [583, 401] width 70 height 31
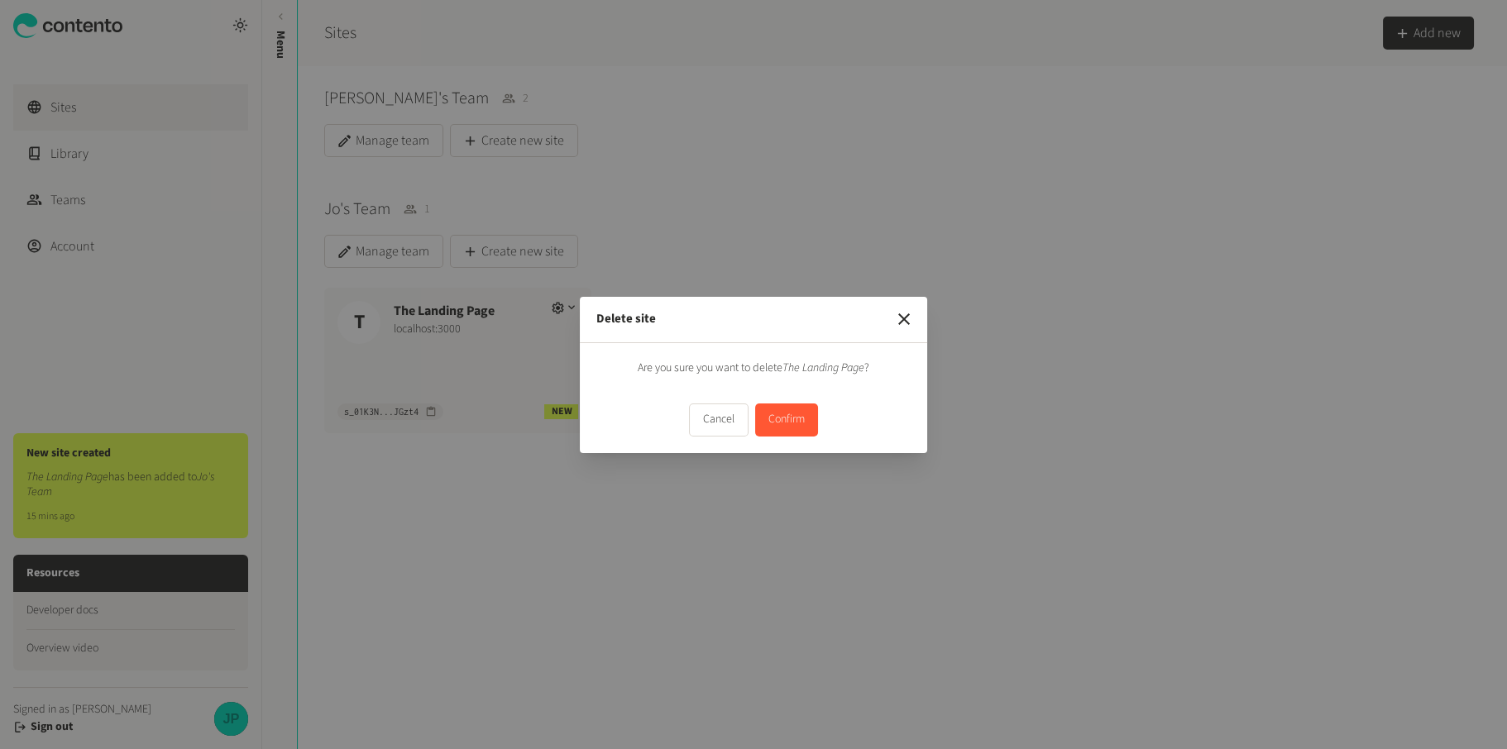
click at [769, 423] on button "Confirm" at bounding box center [786, 420] width 63 height 33
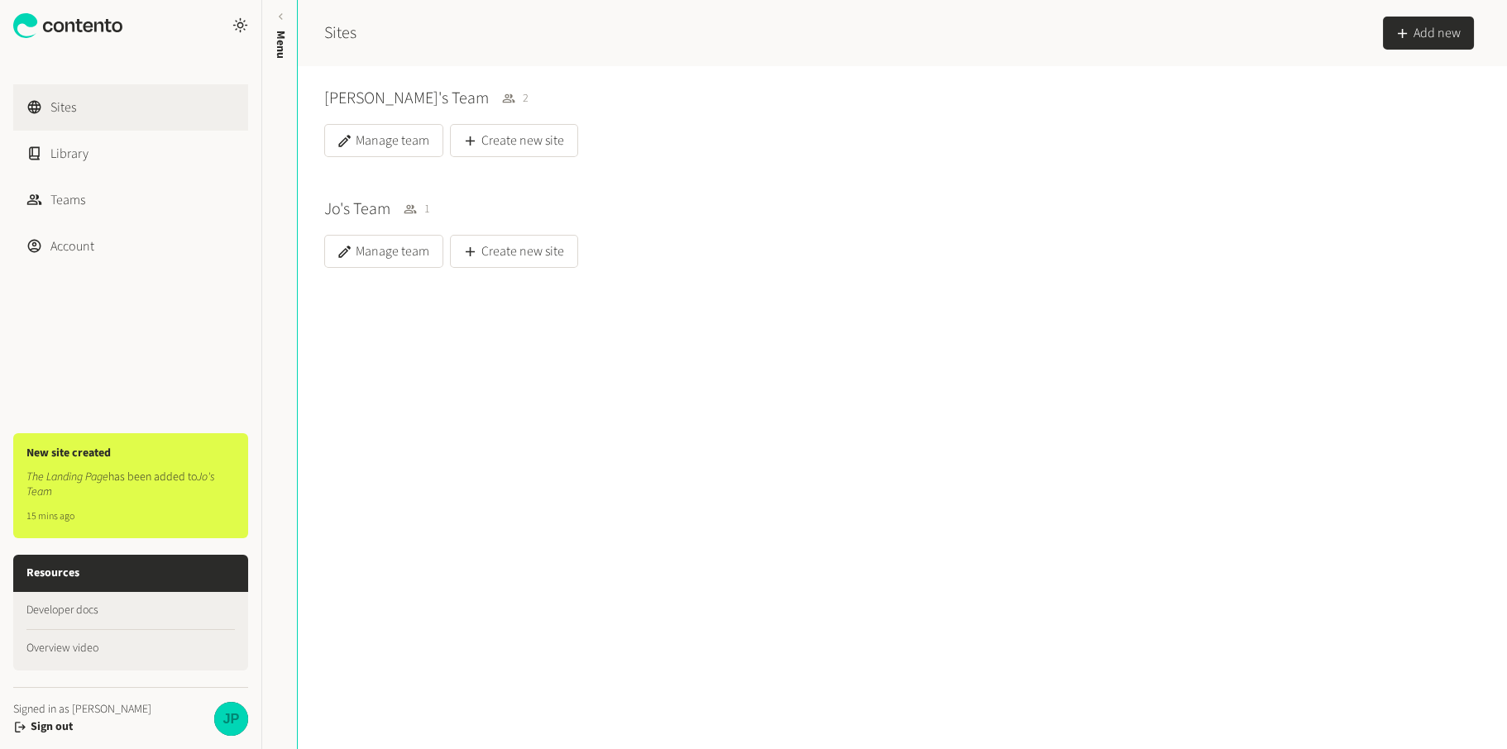
click at [749, 407] on div at bounding box center [902, 361] width 1209 height 106
click at [154, 374] on div "Sites Library Teams Account New site created The Landing Page has been added to…" at bounding box center [130, 374] width 261 height 749
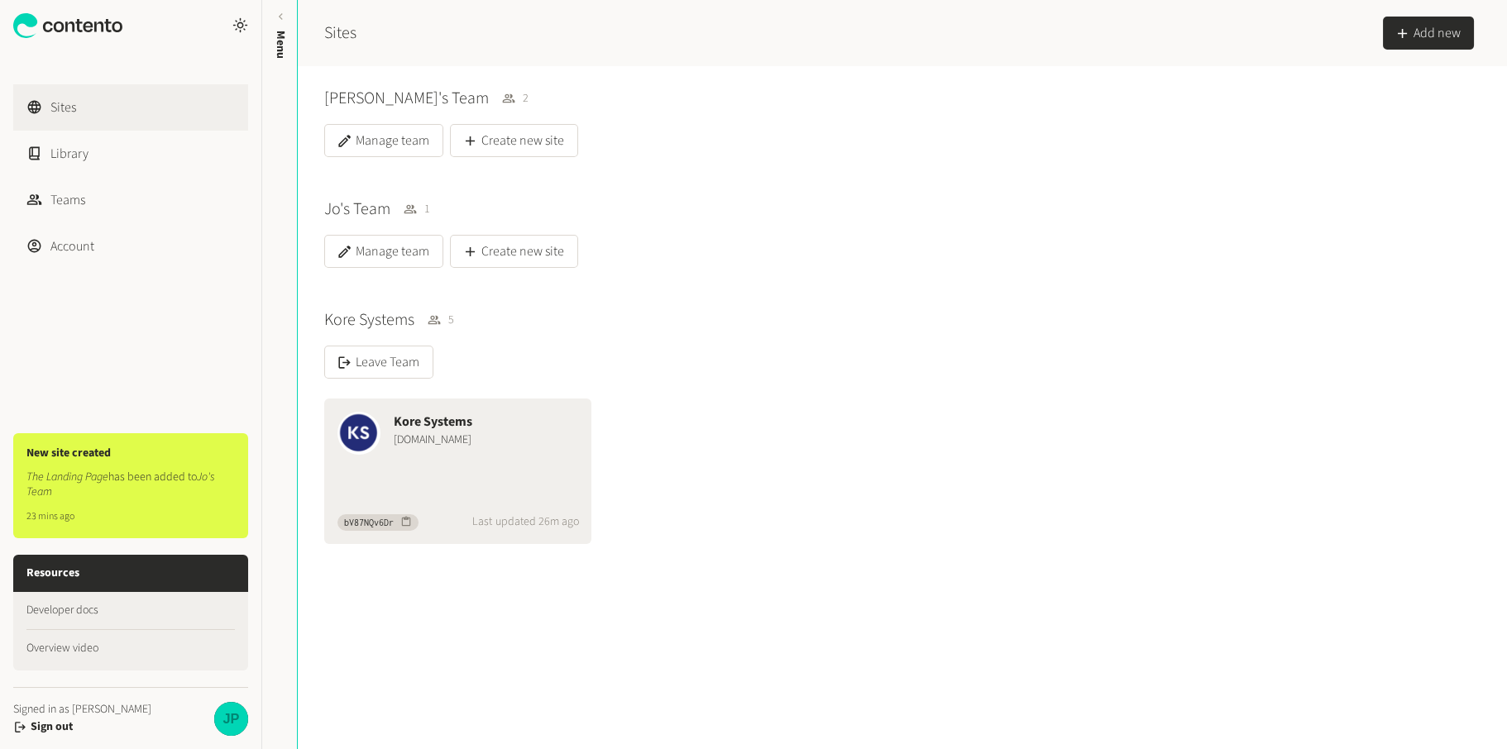
click at [434, 460] on div "Kore Systems [DOMAIN_NAME]" at bounding box center [457, 432] width 267 height 66
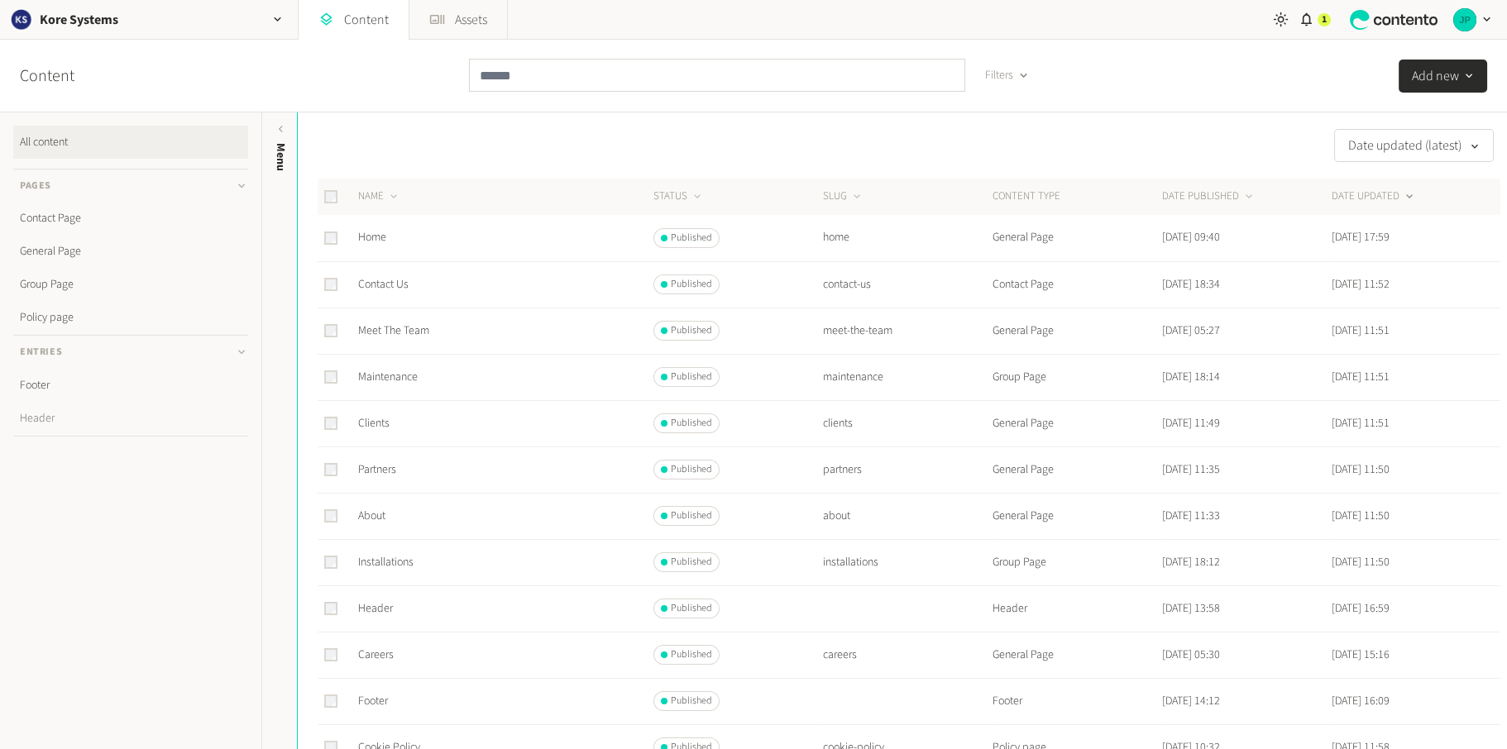
click at [69, 428] on link "Header" at bounding box center [130, 418] width 235 height 33
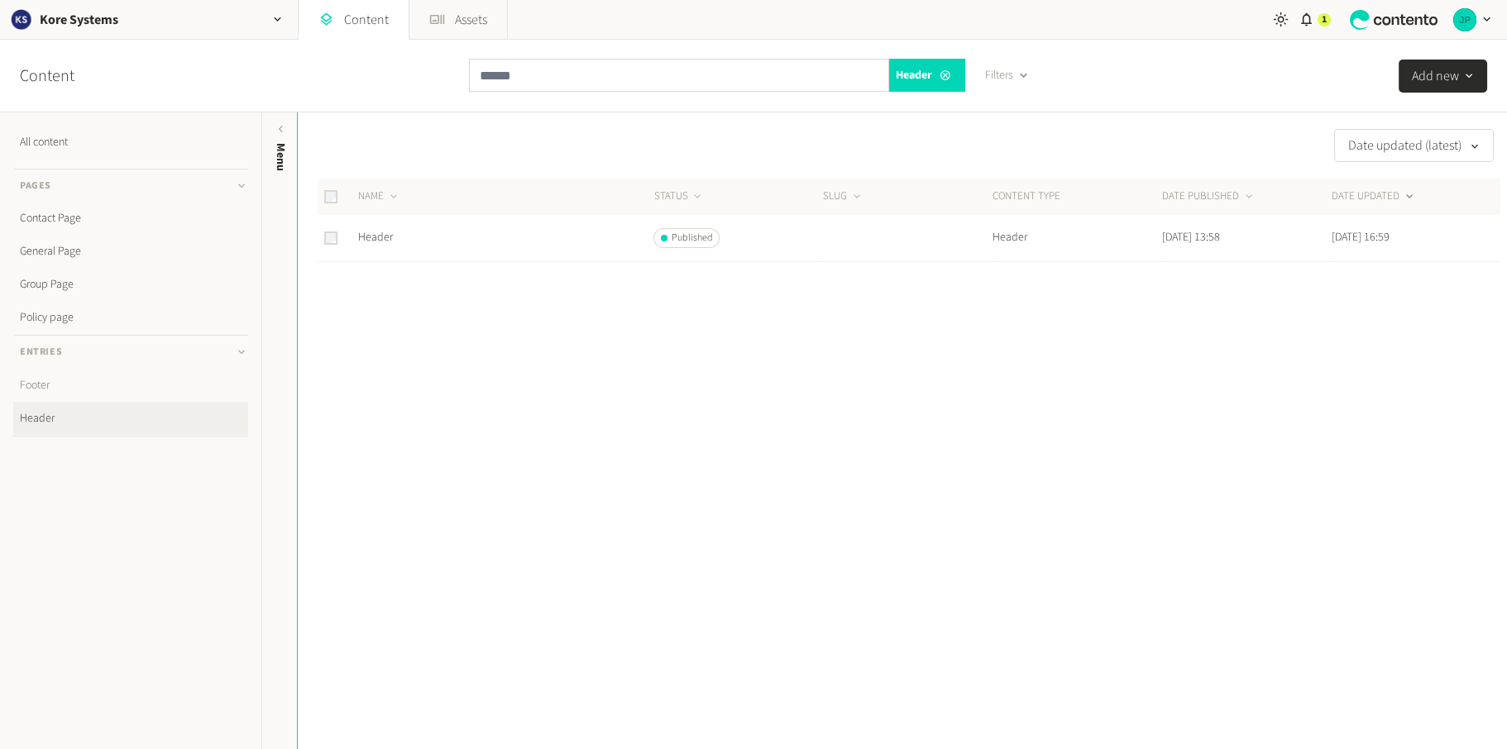
click at [75, 376] on link "Footer" at bounding box center [130, 385] width 235 height 33
click at [371, 249] on td "Footer" at bounding box center [504, 238] width 295 height 46
click at [444, 29] on link "Assets" at bounding box center [458, 20] width 98 height 40
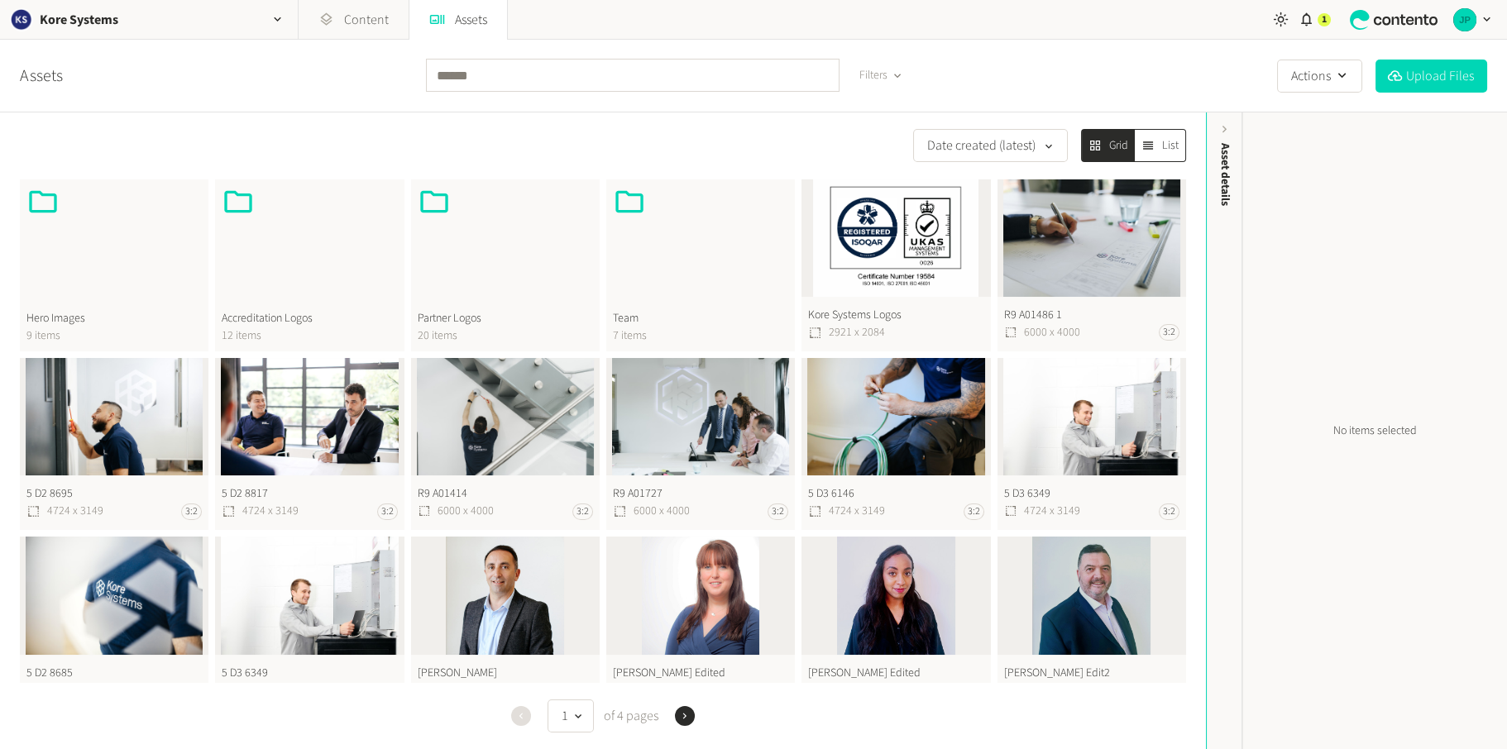
click at [304, 256] on div at bounding box center [309, 240] width 175 height 110
